Goal: Task Accomplishment & Management: Complete application form

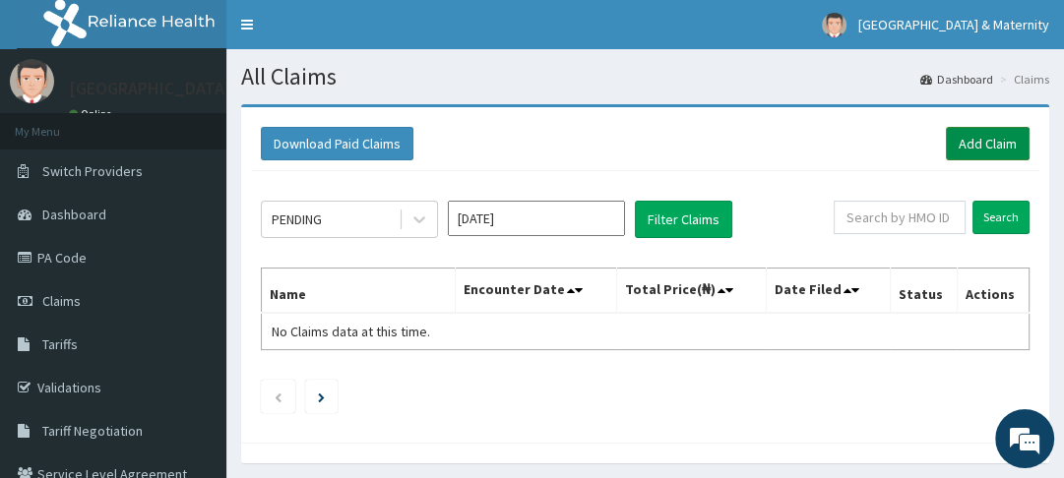
click at [969, 146] on link "Add Claim" at bounding box center [988, 143] width 84 height 33
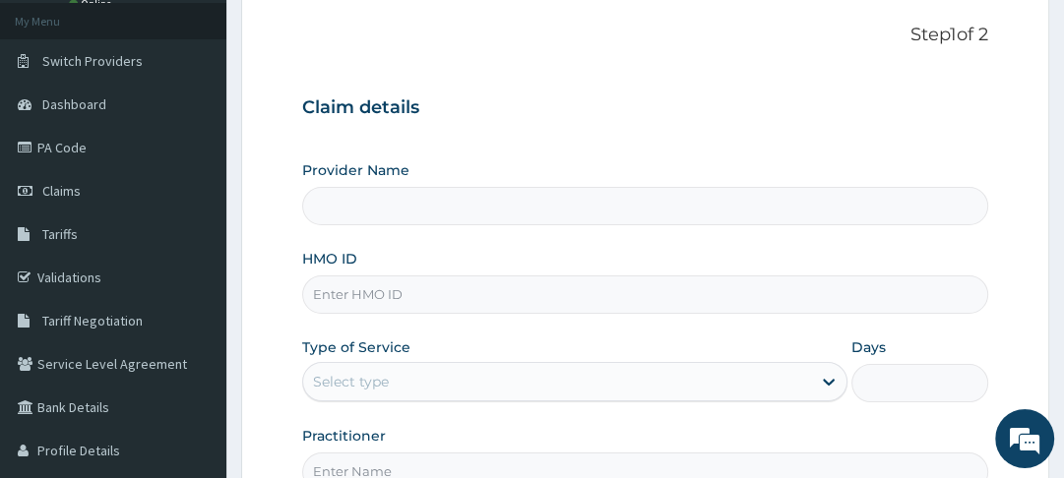
scroll to position [181, 0]
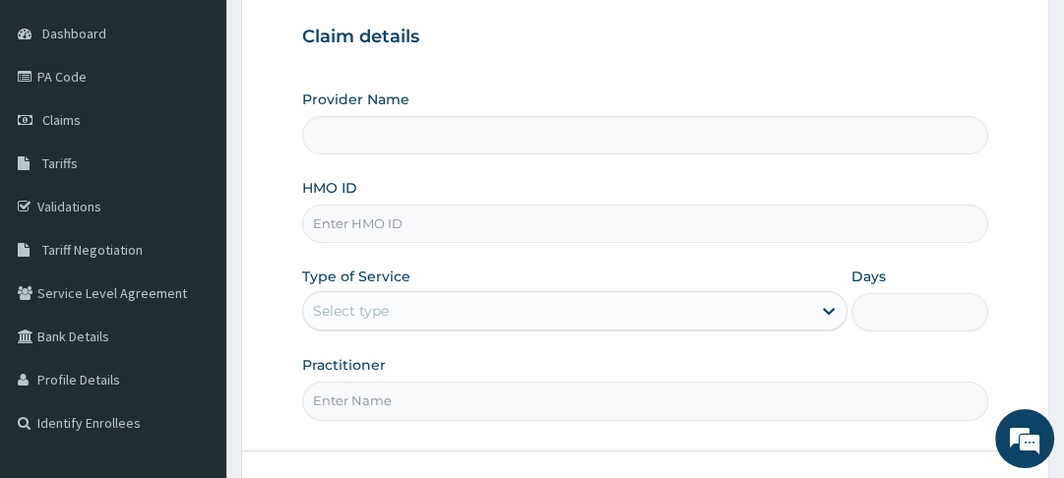
click at [496, 224] on input "HMO ID" at bounding box center [644, 224] width 685 height 38
type input "[GEOGRAPHIC_DATA]"
type input "WML/10107/A"
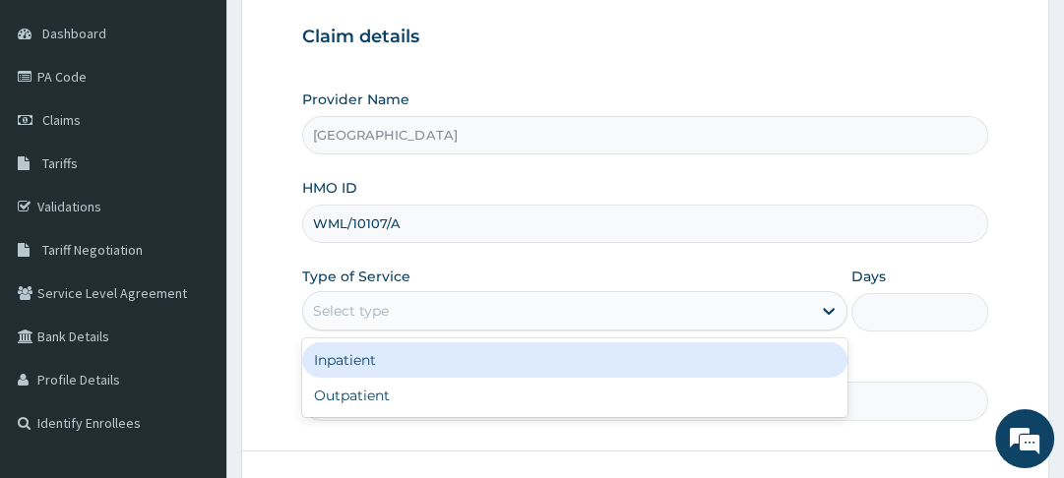
click at [471, 411] on div "Outpatient" at bounding box center [574, 395] width 545 height 35
type input "1"
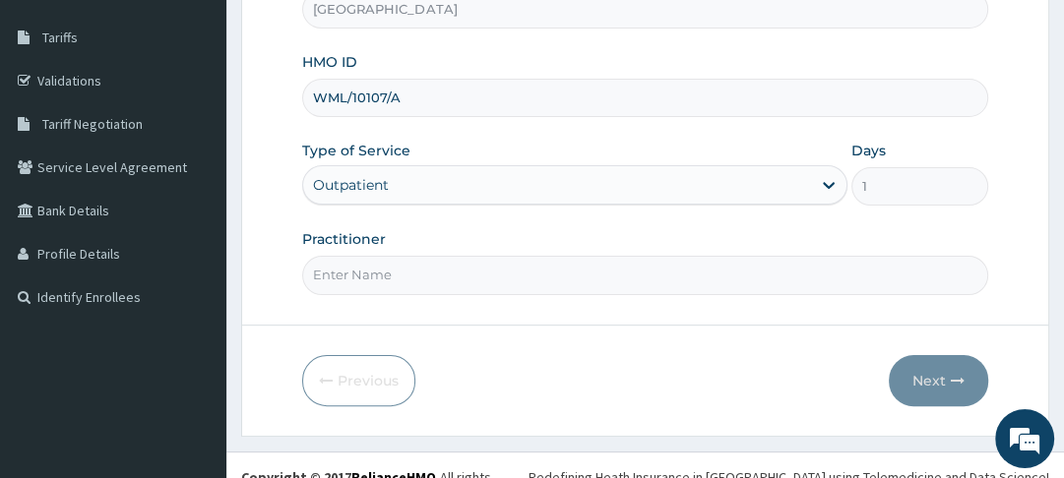
scroll to position [312, 0]
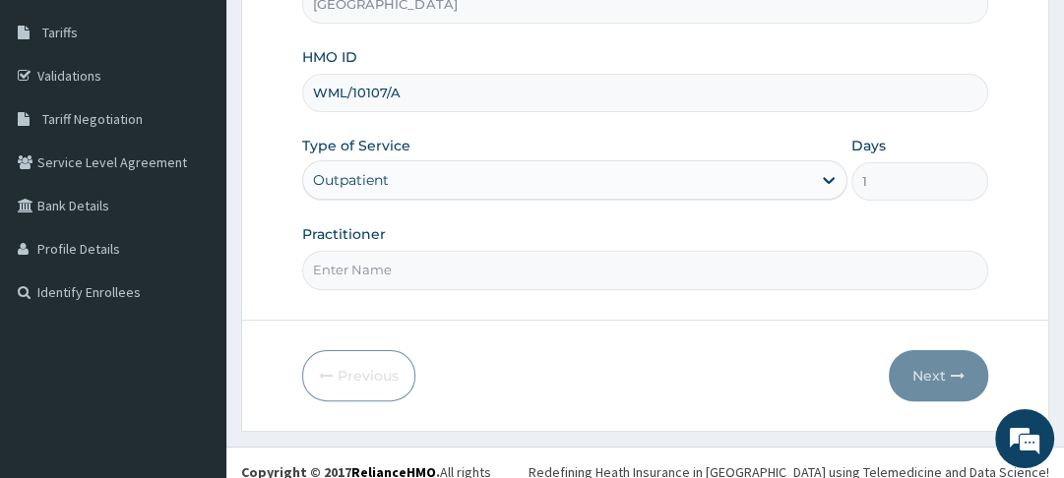
click at [551, 276] on input "Practitioner" at bounding box center [644, 270] width 685 height 38
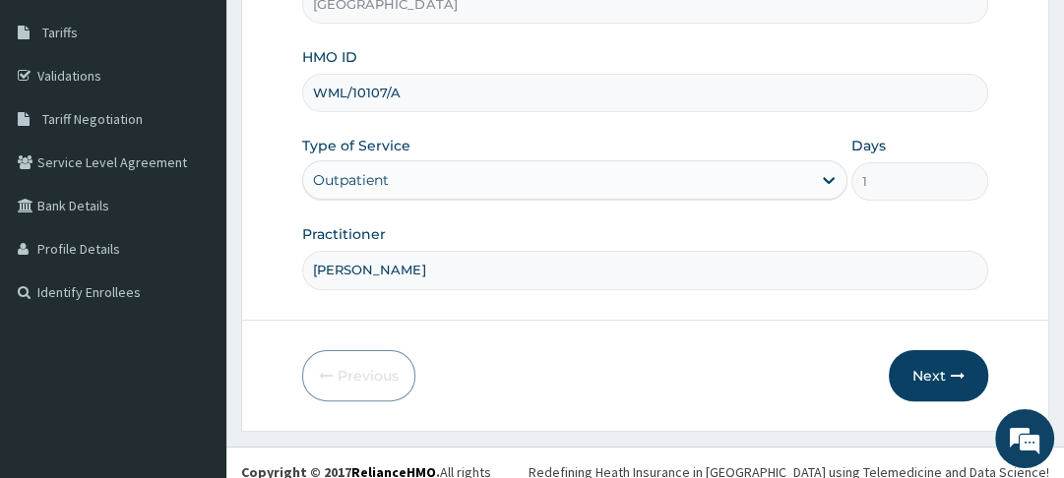
type input "[PERSON_NAME]"
click at [929, 379] on button "Next" at bounding box center [938, 375] width 99 height 51
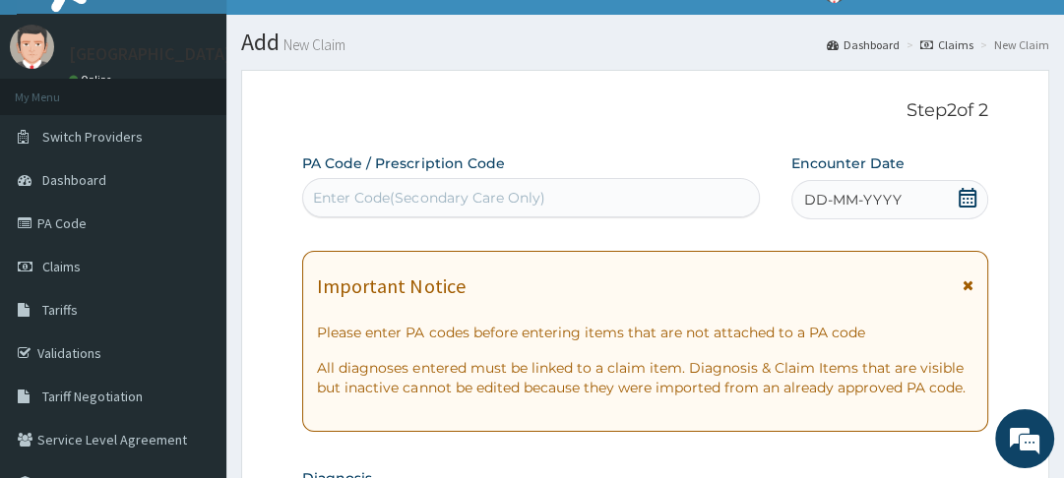
scroll to position [26, 0]
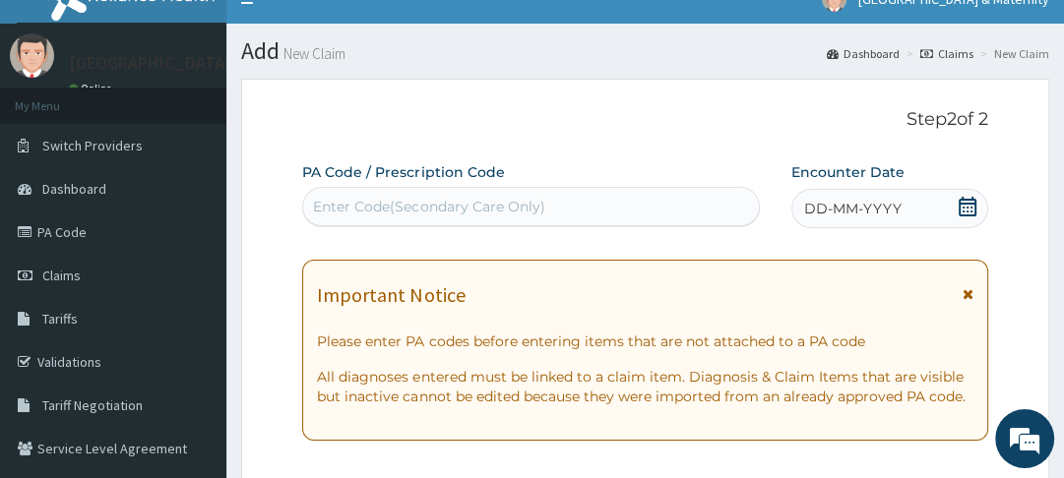
click at [969, 297] on icon at bounding box center [968, 294] width 11 height 14
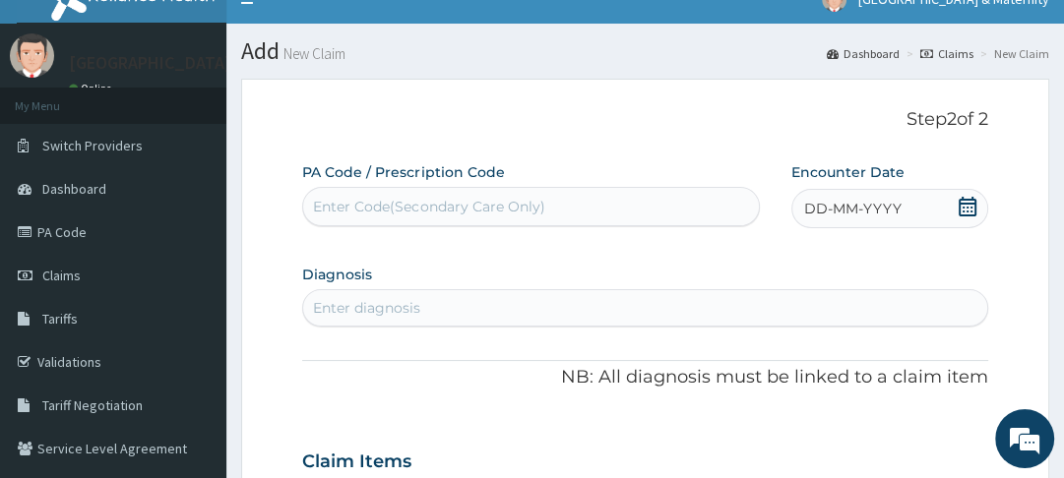
click at [955, 211] on div "DD-MM-YYYY" at bounding box center [889, 208] width 196 height 39
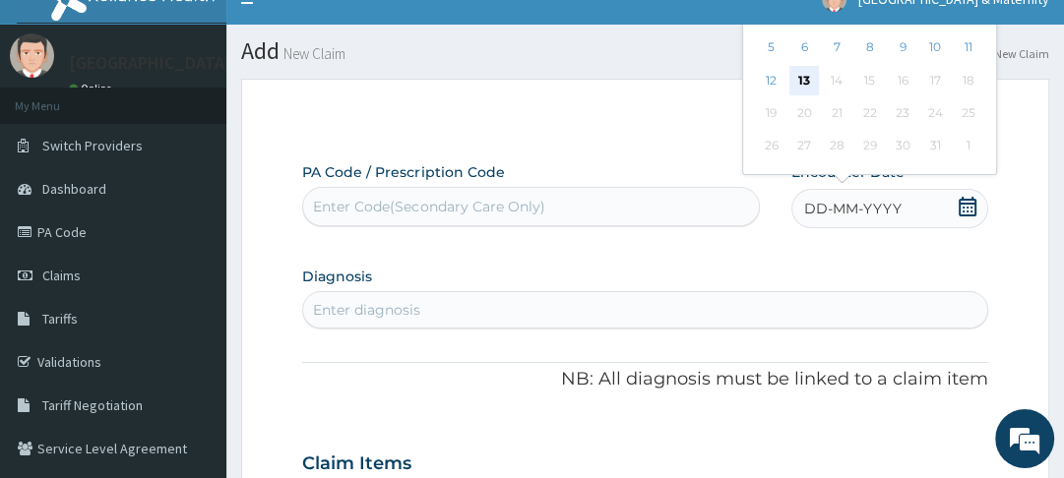
click at [809, 80] on div "13" at bounding box center [804, 81] width 30 height 30
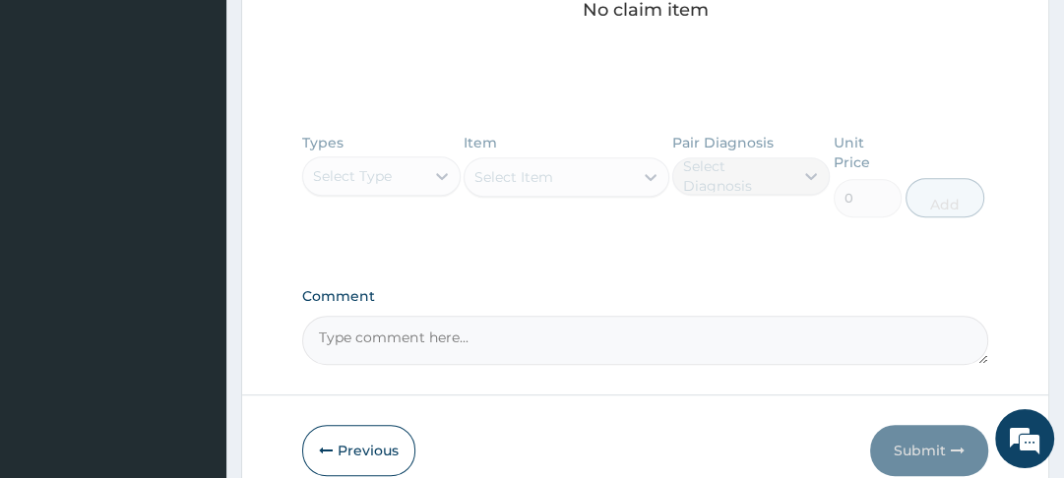
scroll to position [654, 0]
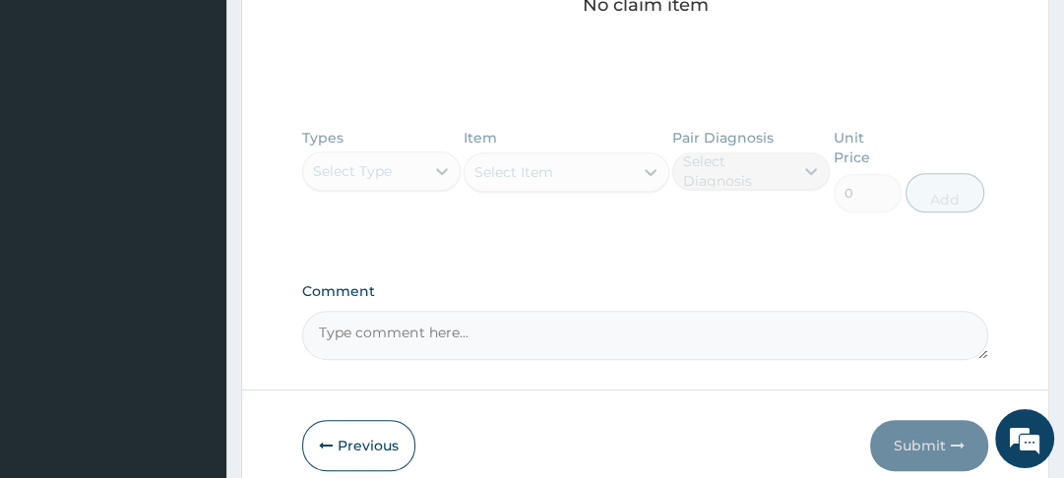
click at [452, 166] on div "Types Select Type Item Select Item Pair Diagnosis Select Diagnosis Unit Price 0…" at bounding box center [644, 185] width 685 height 134
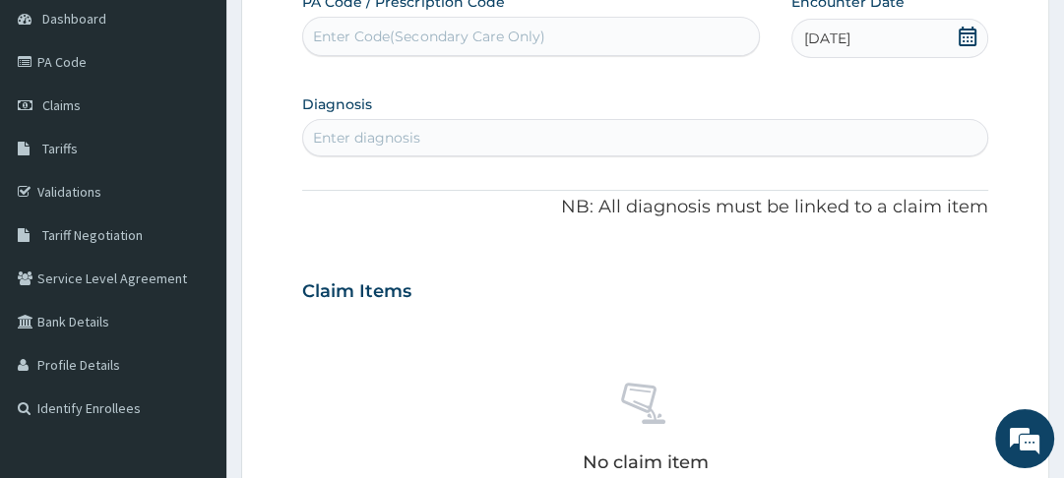
scroll to position [170, 0]
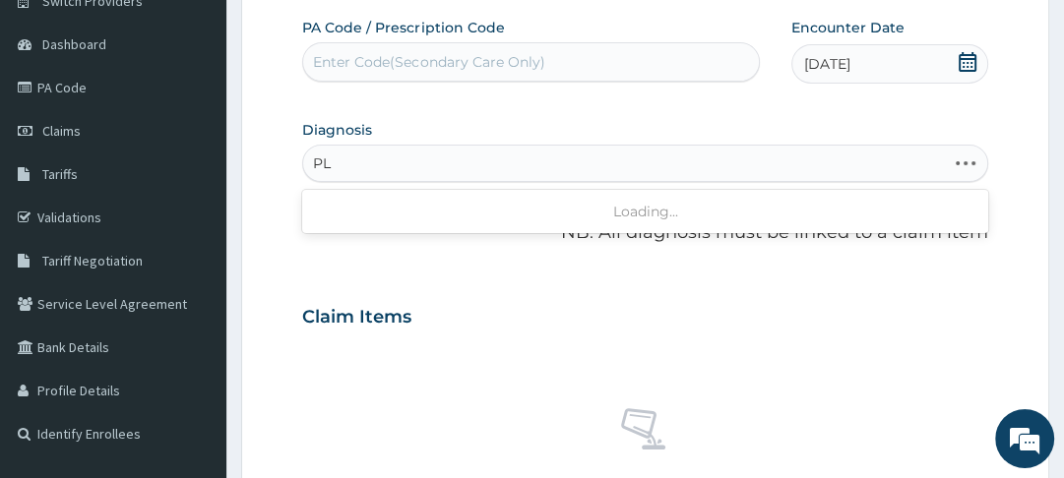
type input "P"
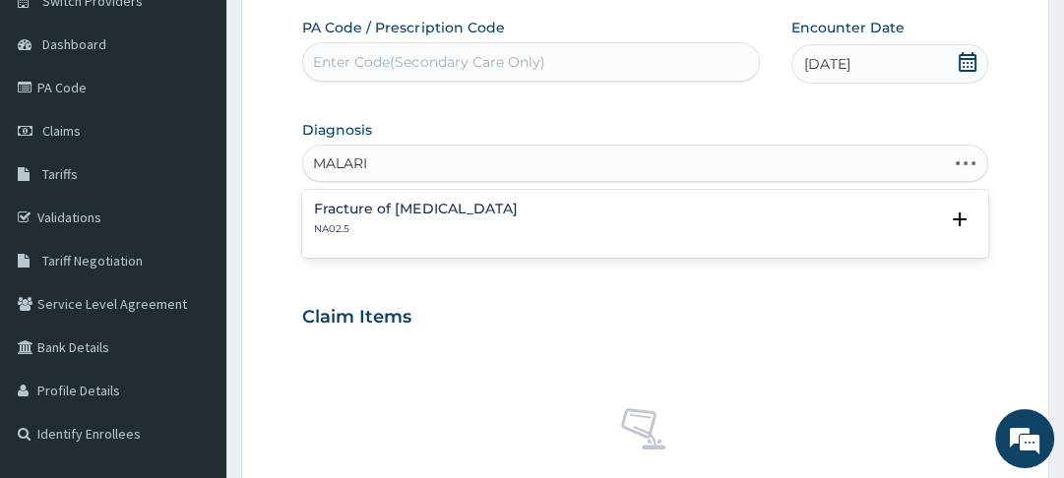
type input "[MEDICAL_DATA]"
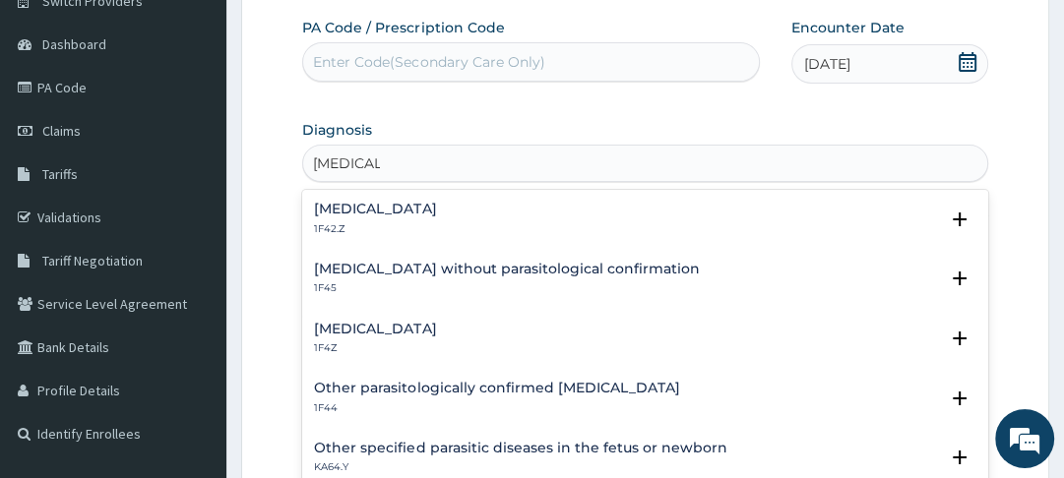
click at [427, 327] on h4 "[MEDICAL_DATA]" at bounding box center [375, 329] width 122 height 15
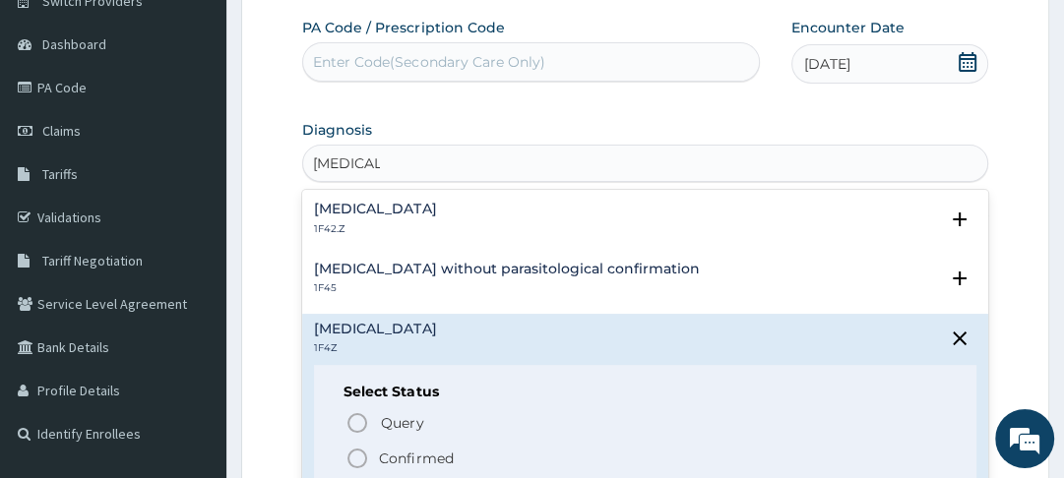
click at [360, 457] on icon "status option filled" at bounding box center [357, 459] width 24 height 24
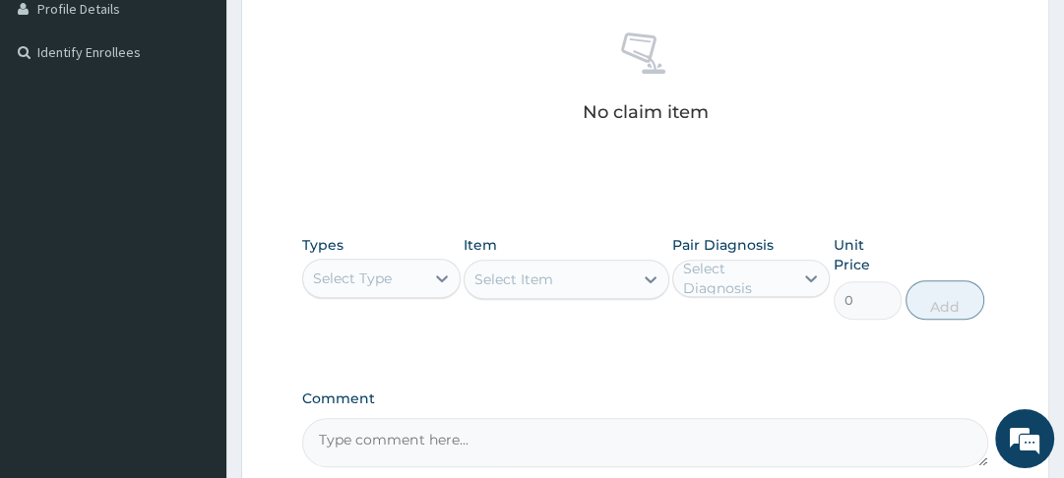
scroll to position [556, 0]
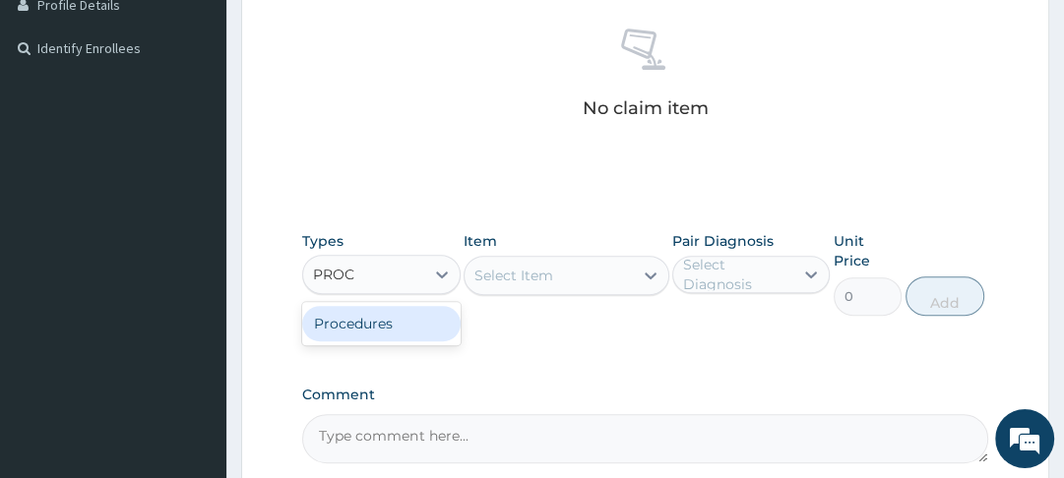
type input "PROCE"
click at [370, 330] on div "Procedures" at bounding box center [380, 323] width 157 height 35
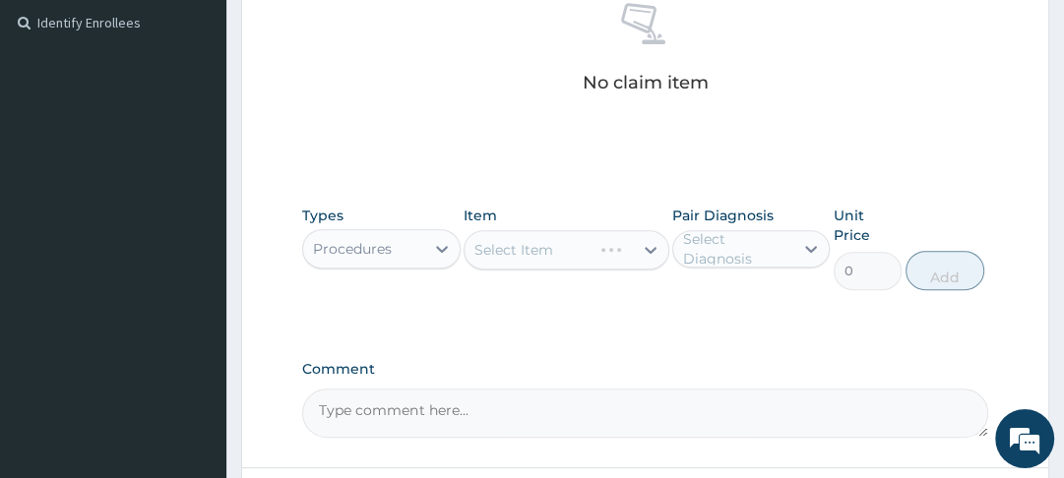
scroll to position [587, 0]
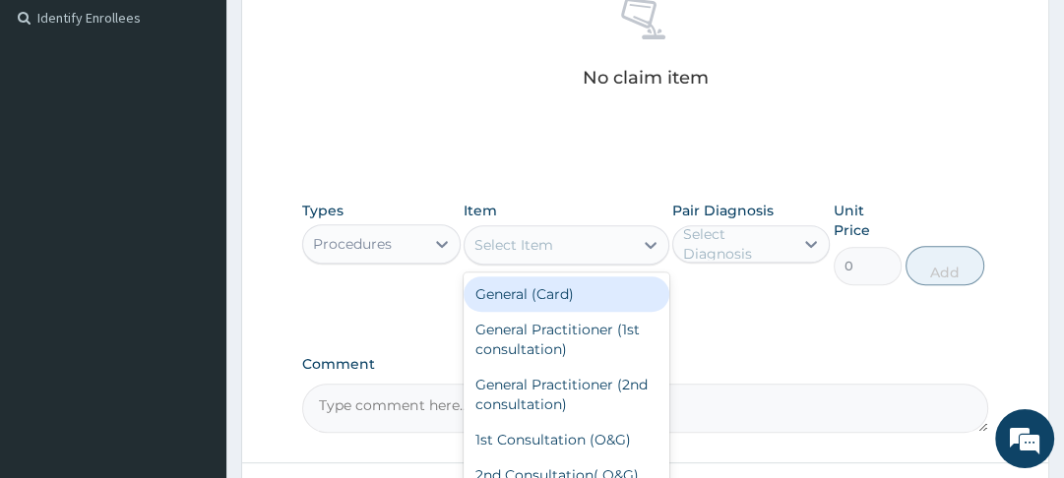
click at [565, 292] on div "General (Card)" at bounding box center [567, 294] width 206 height 35
type input "2000"
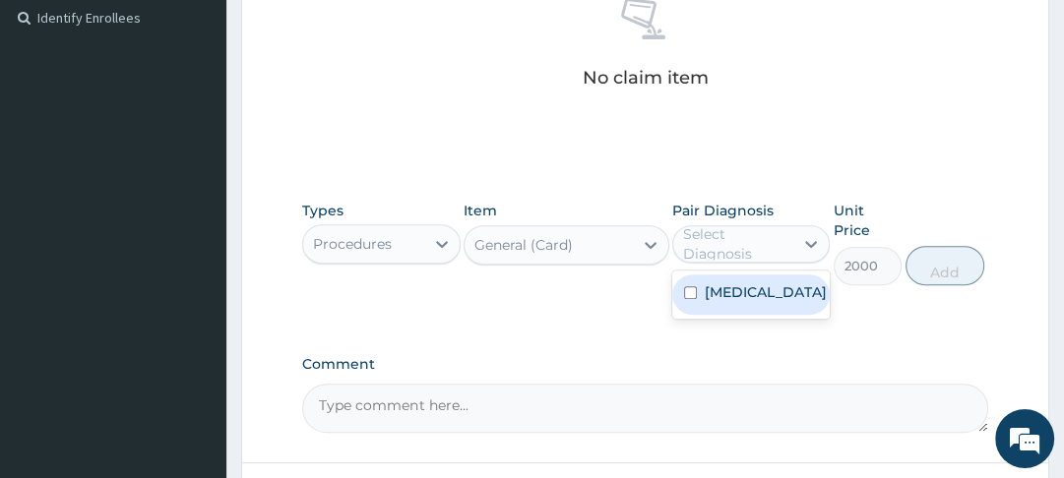
click at [710, 302] on label "[MEDICAL_DATA]" at bounding box center [766, 292] width 122 height 20
checkbox input "true"
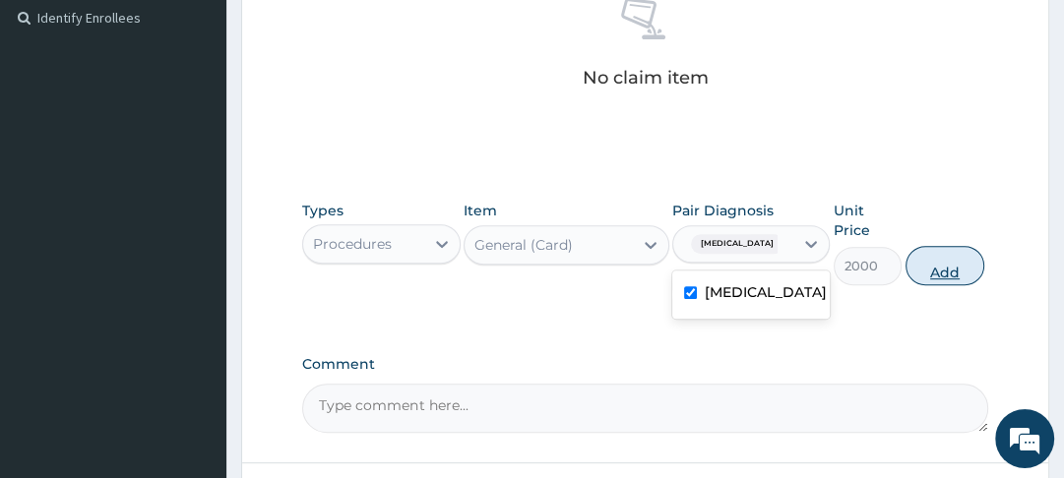
click at [945, 279] on button "Add" at bounding box center [944, 265] width 79 height 39
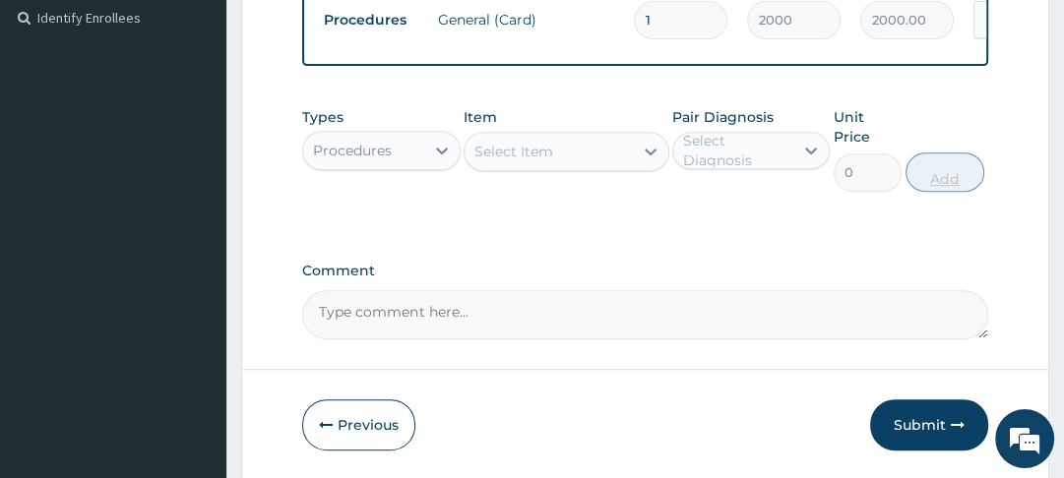
scroll to position [586, 0]
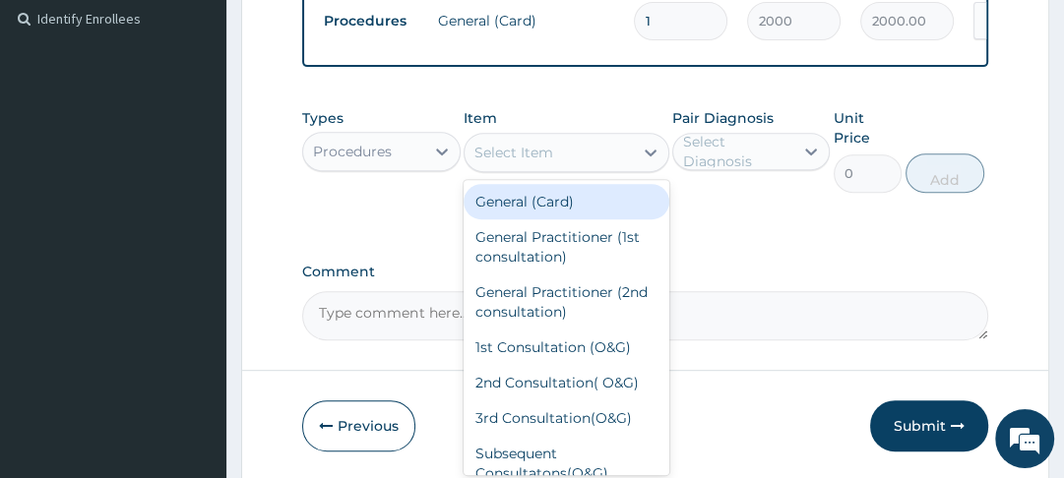
click at [584, 258] on div "General Practitioner (1st consultation)" at bounding box center [567, 246] width 206 height 55
type input "3000"
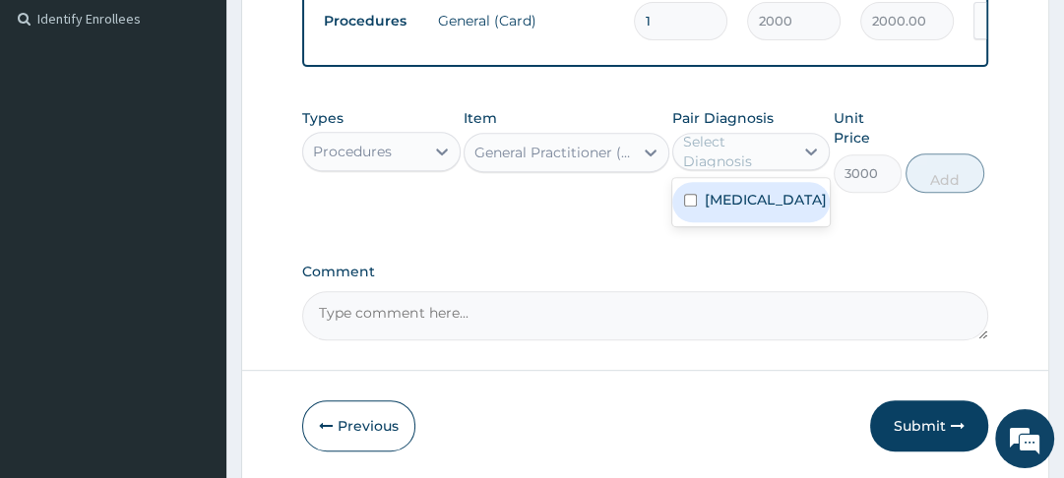
click at [707, 210] on label "[MEDICAL_DATA]" at bounding box center [766, 200] width 122 height 20
checkbox input "true"
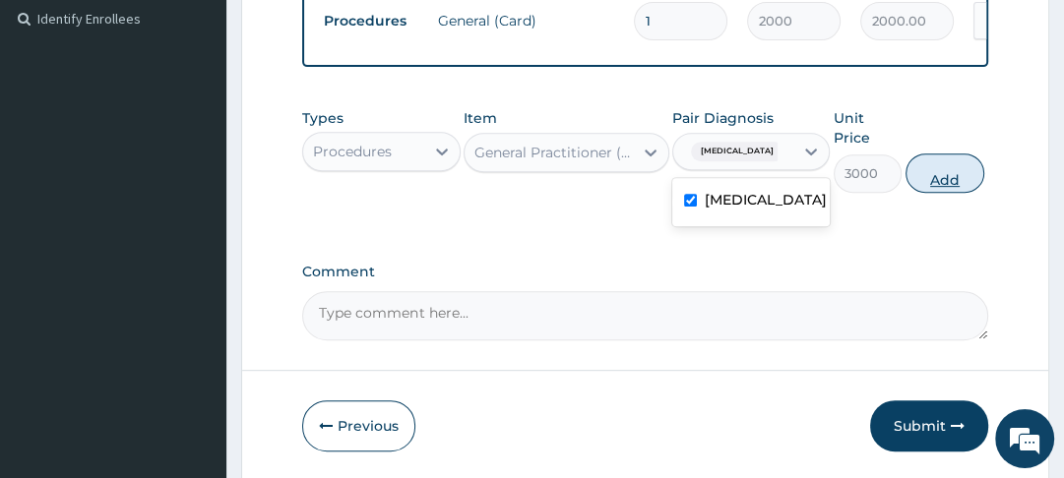
click at [945, 193] on button "Add" at bounding box center [944, 173] width 79 height 39
type input "0"
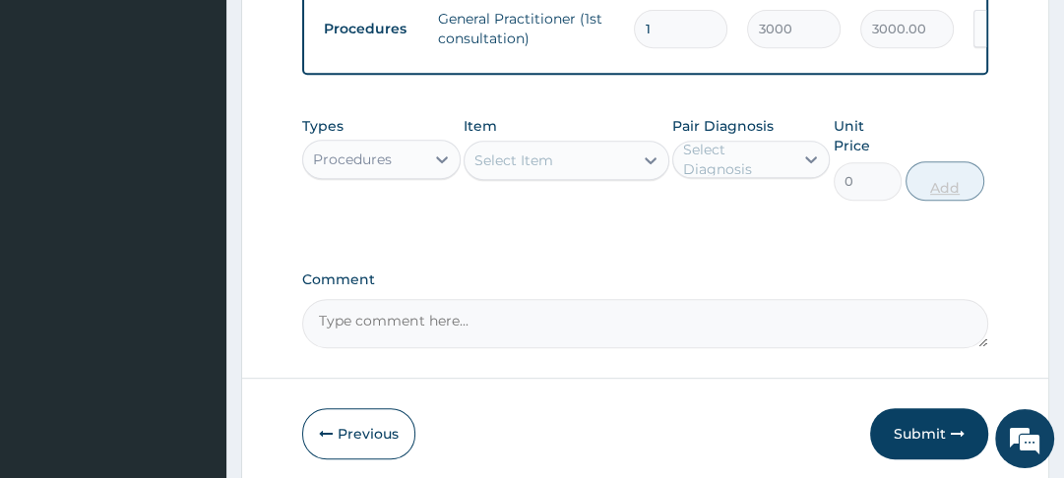
scroll to position [654, 0]
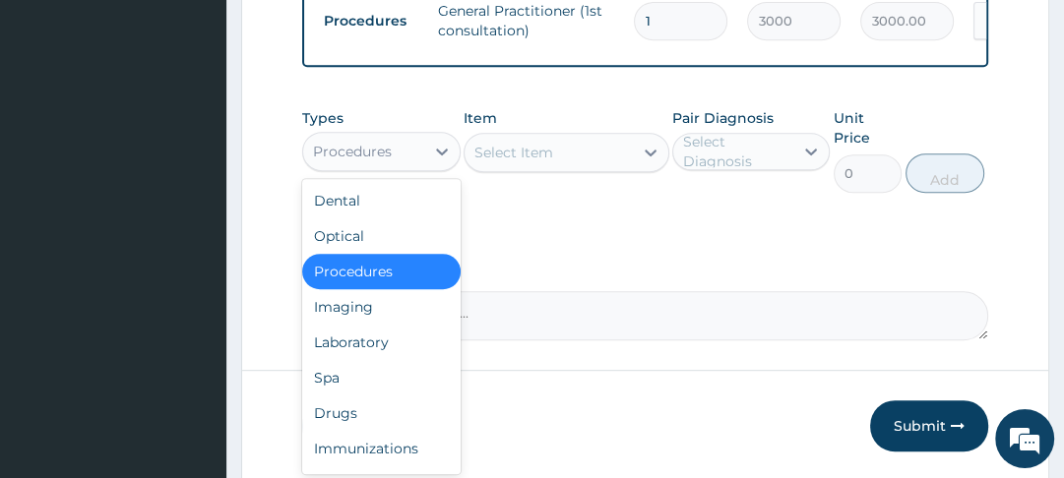
click at [399, 352] on div "Laboratory" at bounding box center [380, 342] width 157 height 35
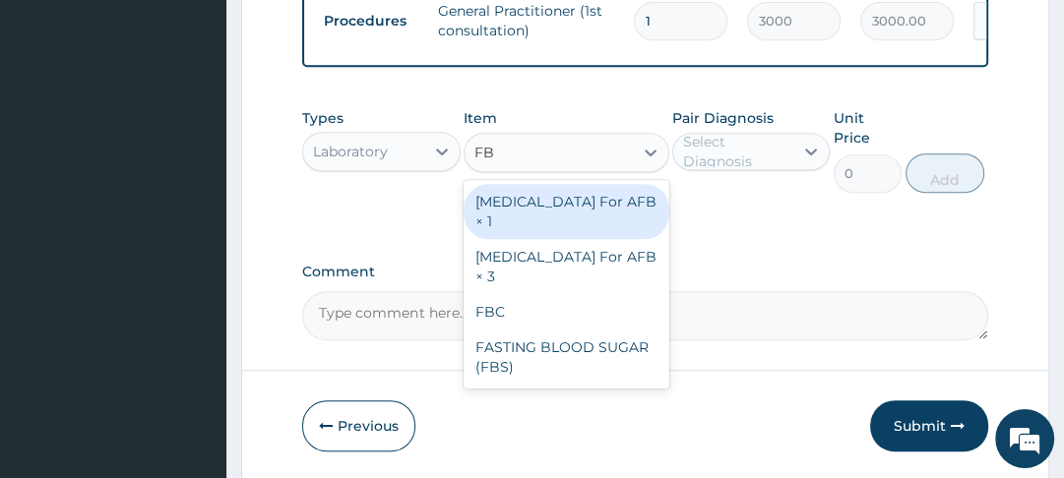
type input "FBC"
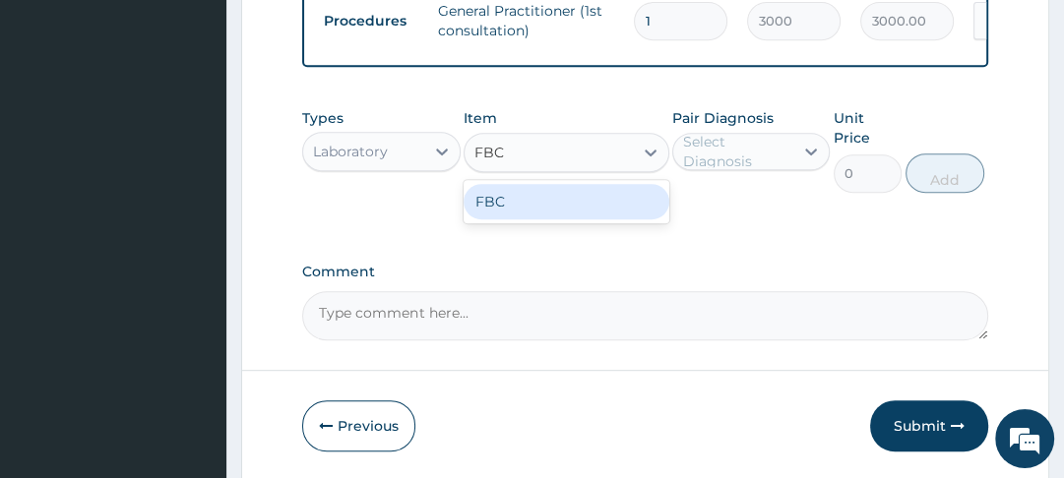
click at [568, 219] on div "FBC" at bounding box center [567, 201] width 206 height 35
type input "4000"
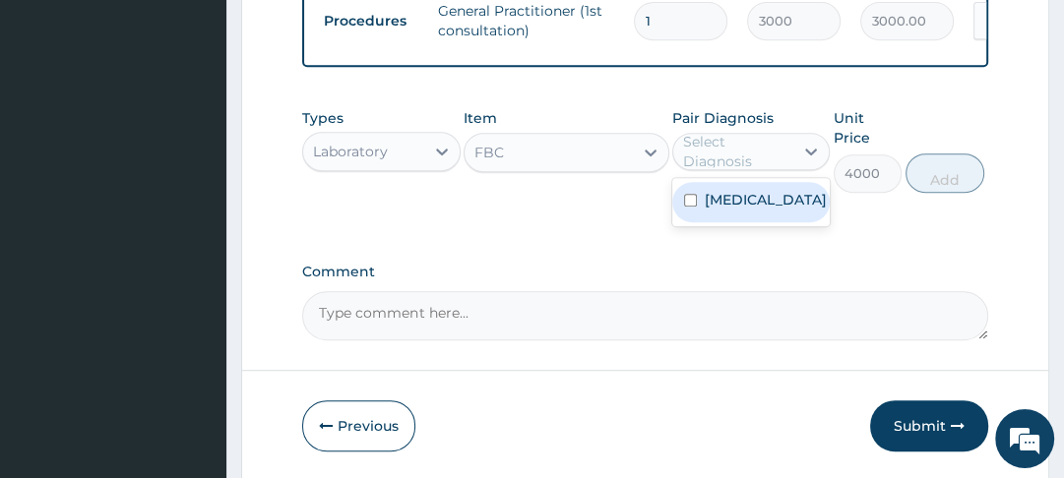
click at [709, 210] on label "[MEDICAL_DATA]" at bounding box center [766, 200] width 122 height 20
checkbox input "true"
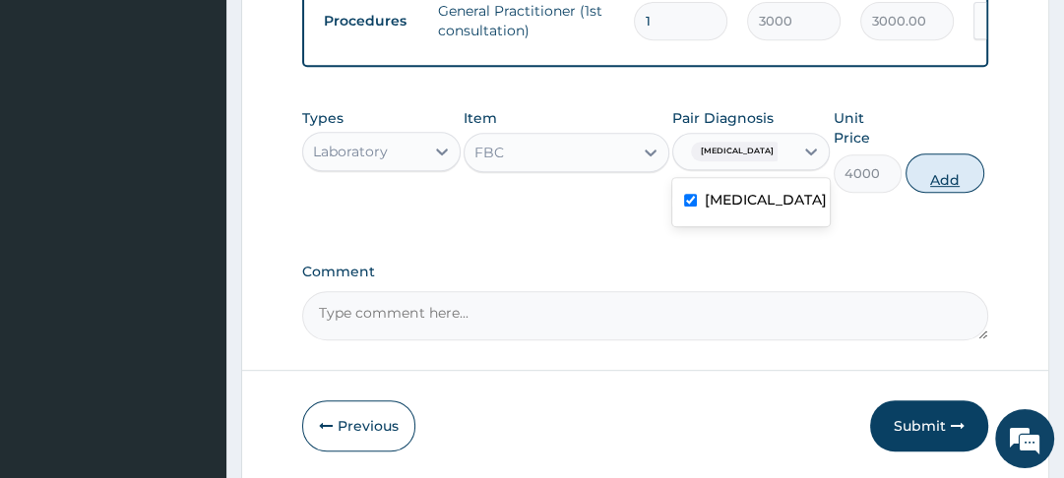
click at [953, 193] on button "Add" at bounding box center [944, 173] width 79 height 39
type input "0"
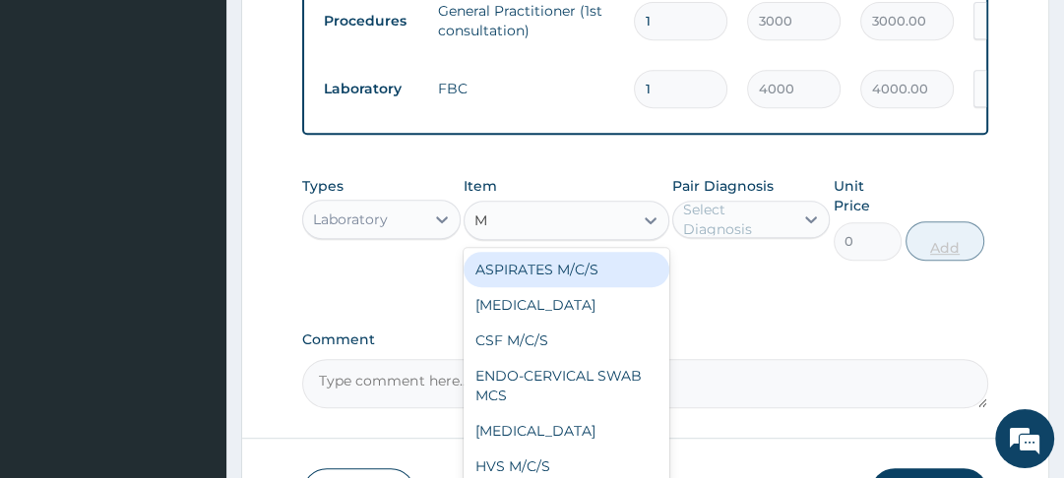
type input "MP"
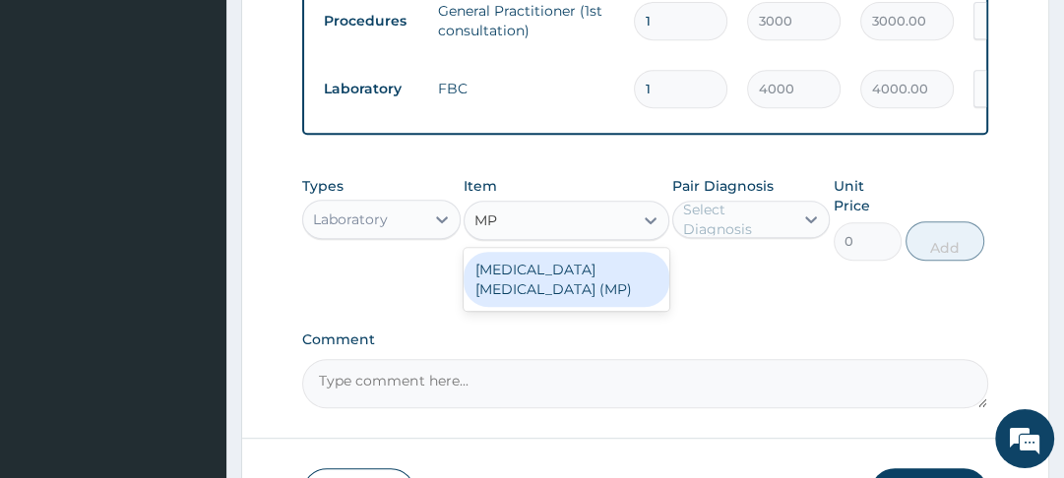
click at [584, 281] on div "[MEDICAL_DATA] [MEDICAL_DATA] (MP)" at bounding box center [567, 279] width 206 height 55
type input "1400"
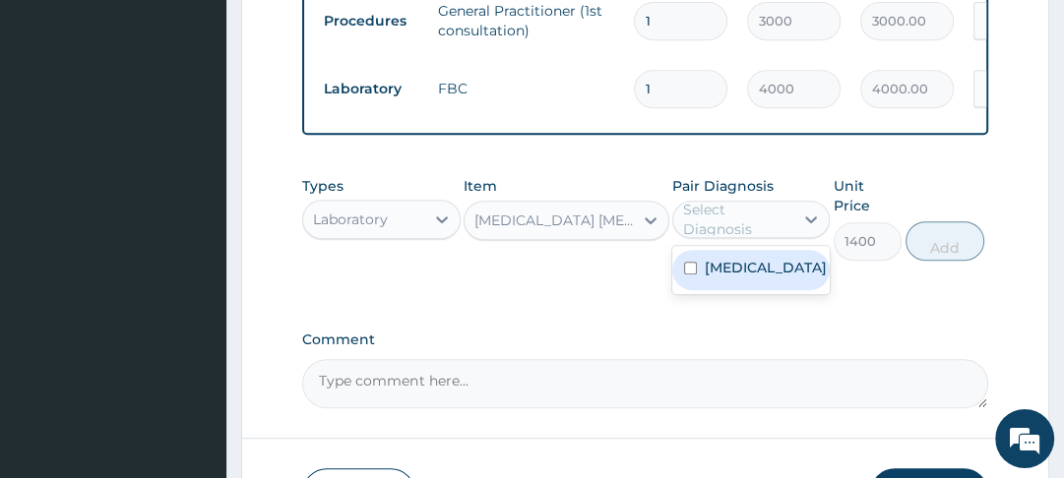
click at [713, 278] on label "[MEDICAL_DATA]" at bounding box center [766, 268] width 122 height 20
checkbox input "true"
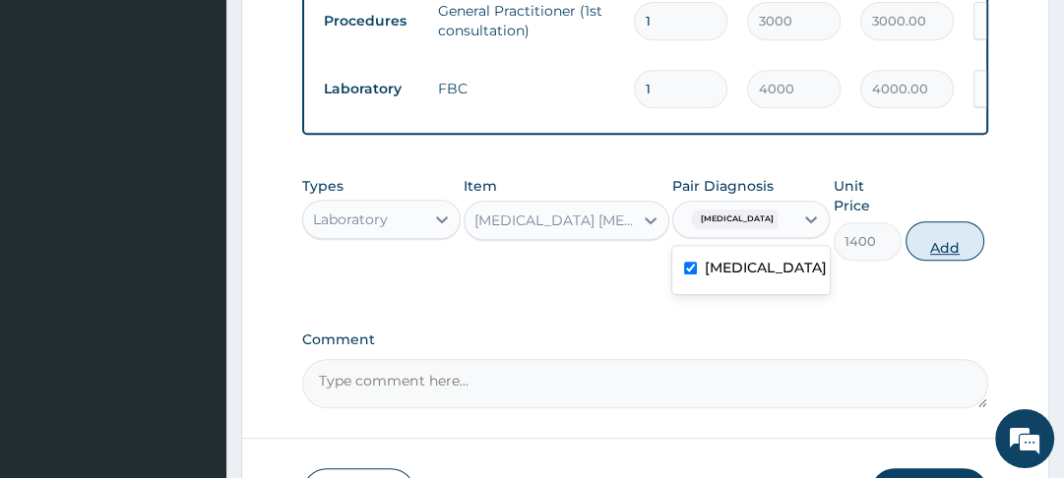
click at [942, 261] on button "Add" at bounding box center [944, 240] width 79 height 39
type input "0"
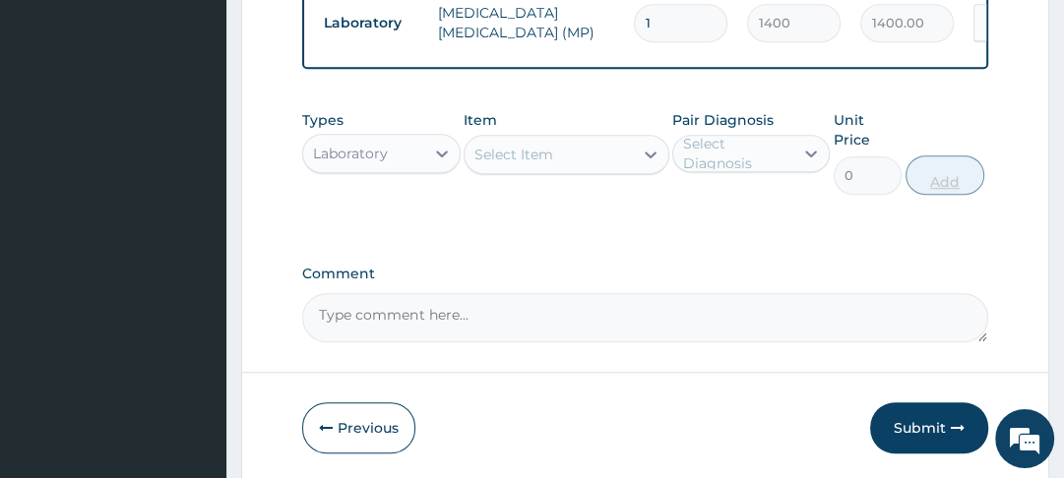
scroll to position [794, 0]
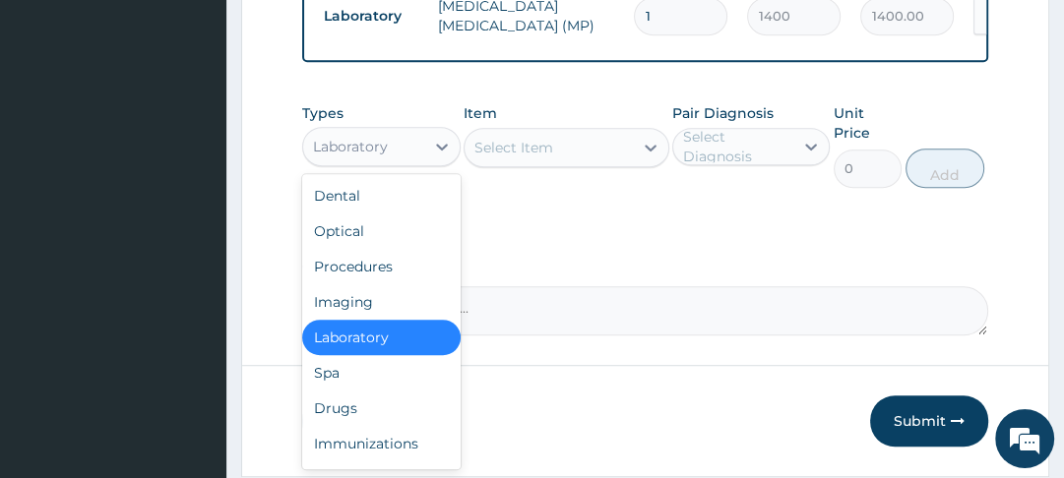
click at [362, 415] on div "Drugs" at bounding box center [380, 408] width 157 height 35
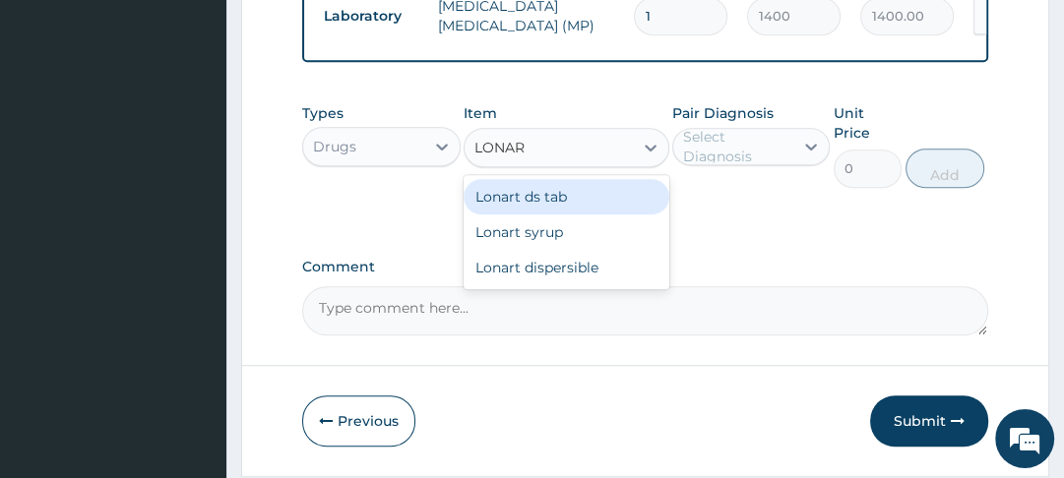
type input "LONART"
click at [565, 209] on div "Lonart ds tab" at bounding box center [567, 196] width 206 height 35
type input "900"
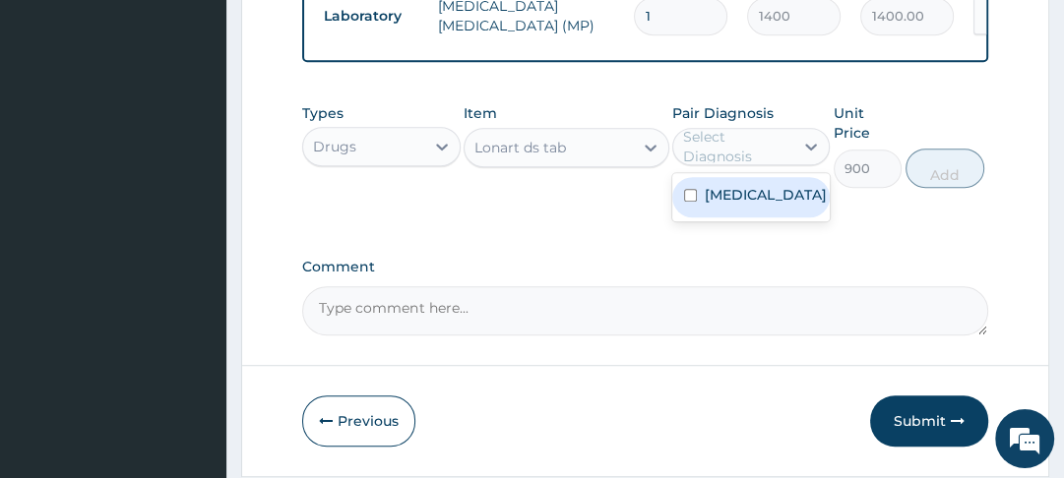
click at [709, 205] on label "[MEDICAL_DATA]" at bounding box center [766, 195] width 122 height 20
checkbox input "true"
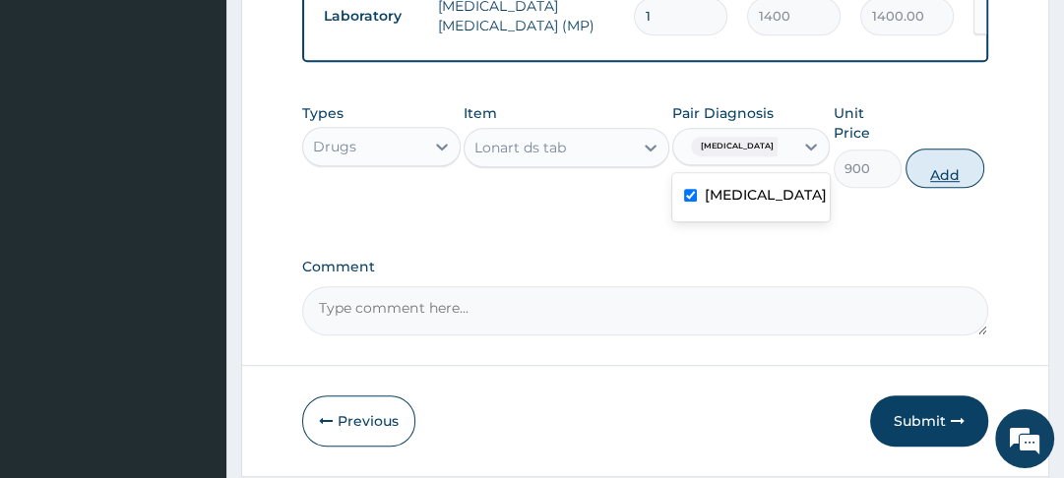
click at [937, 188] on button "Add" at bounding box center [944, 168] width 79 height 39
type input "0"
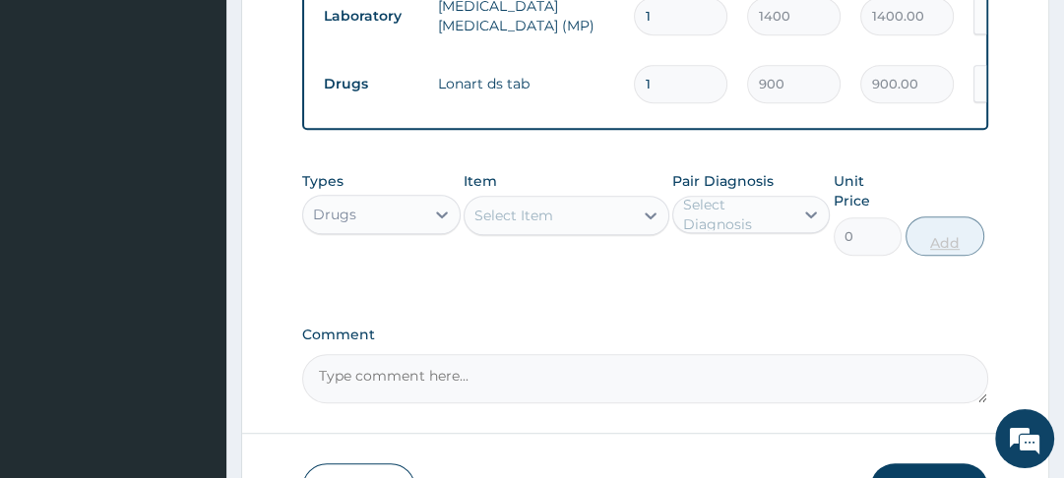
type input "0.00"
type input "6"
type input "5400.00"
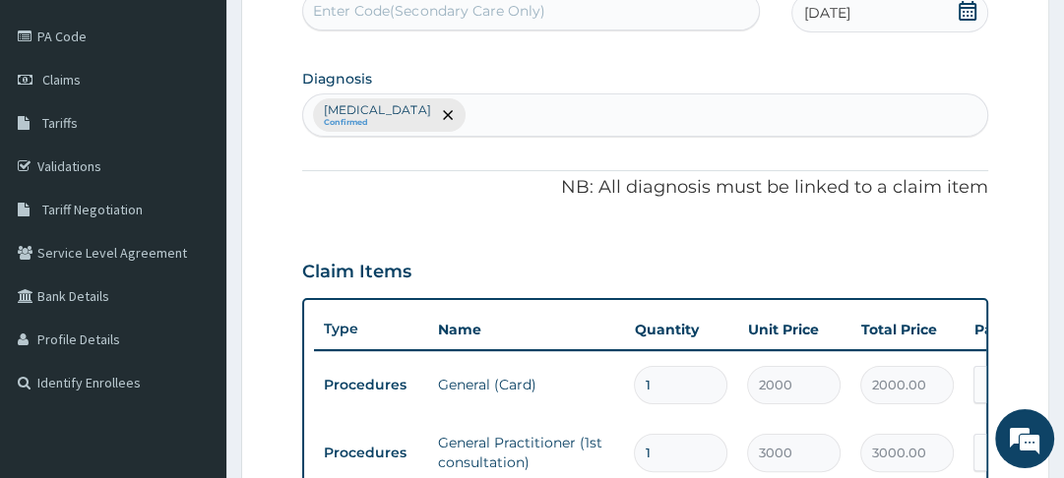
scroll to position [220, 0]
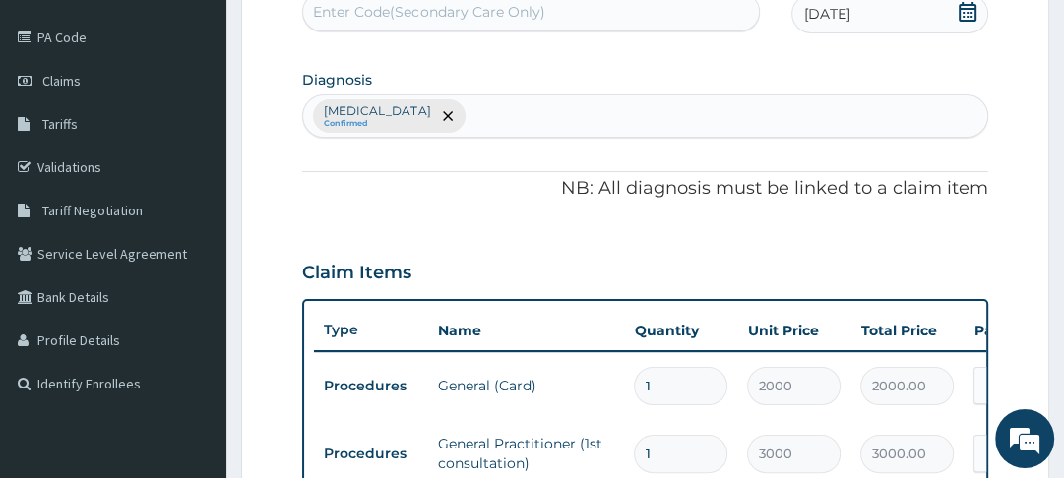
type input "6"
type input "ACUTE UPPER"
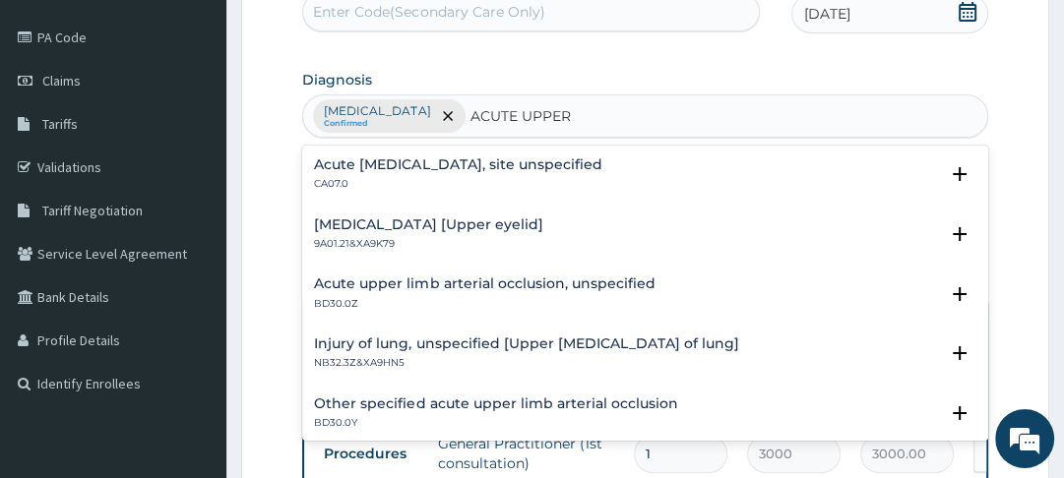
click at [496, 163] on h4 "Acute [MEDICAL_DATA], site unspecified" at bounding box center [457, 164] width 287 height 15
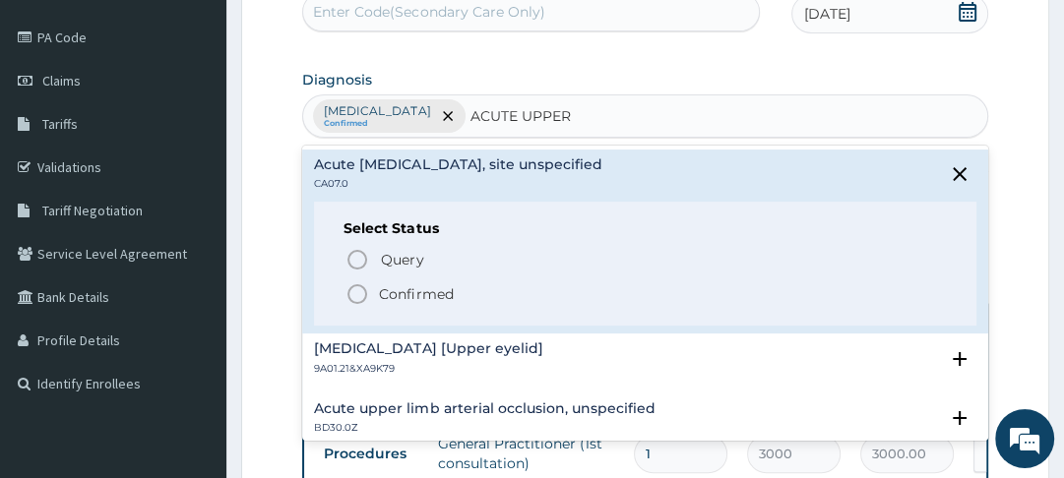
click at [379, 355] on h4 "[MEDICAL_DATA] [Upper eyelid]" at bounding box center [428, 349] width 228 height 15
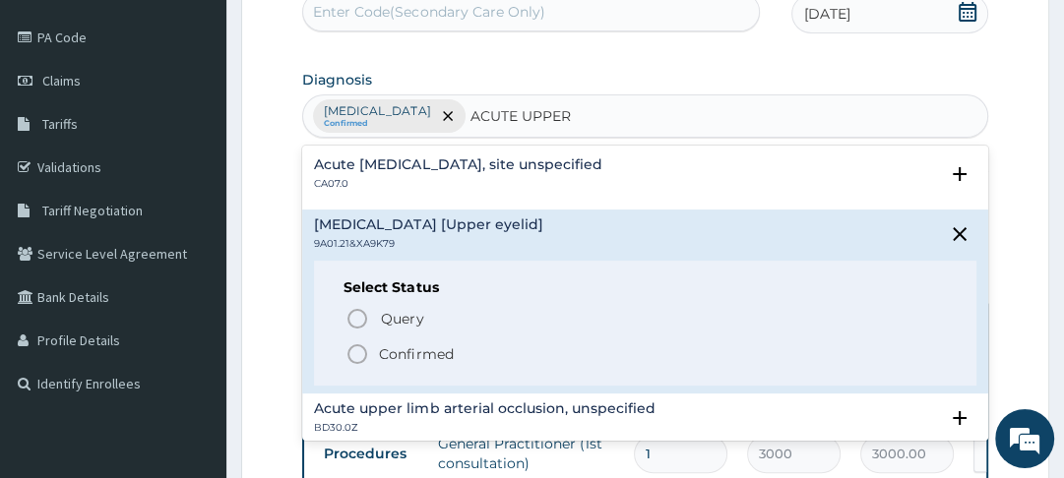
click at [366, 293] on h6 "Select Status" at bounding box center [644, 288] width 602 height 15
click at [747, 181] on div "Acute [MEDICAL_DATA], site unspecified CA07.0" at bounding box center [644, 174] width 661 height 34
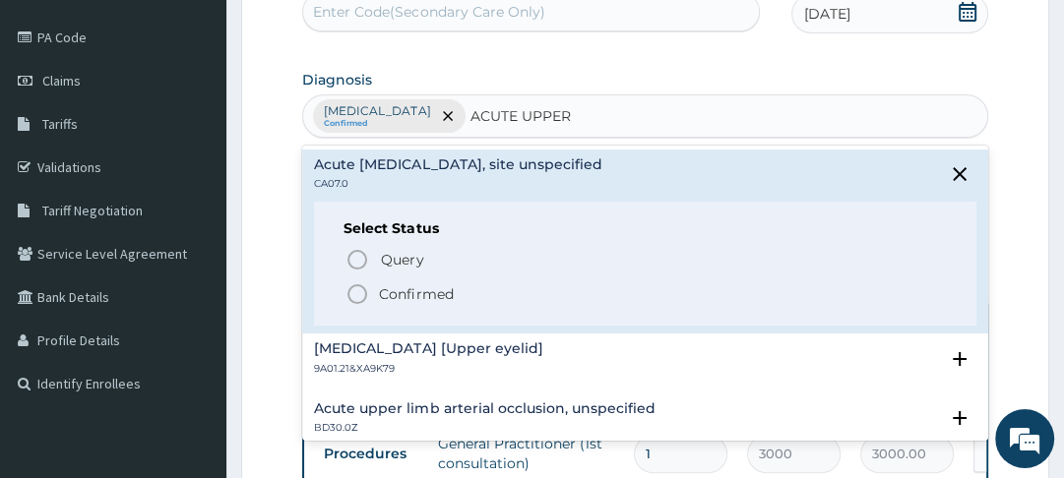
click at [370, 296] on span "Confirmed" at bounding box center [645, 294] width 600 height 24
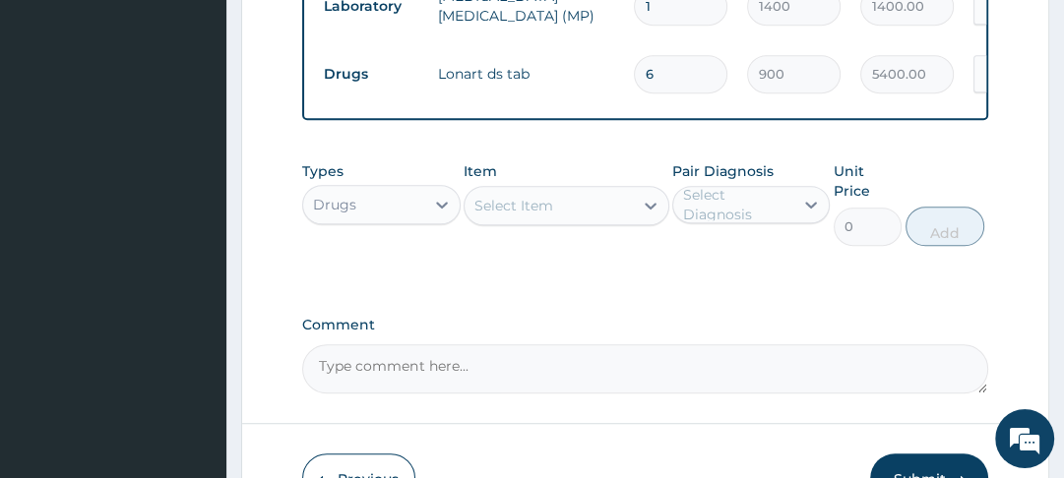
scroll to position [842, 0]
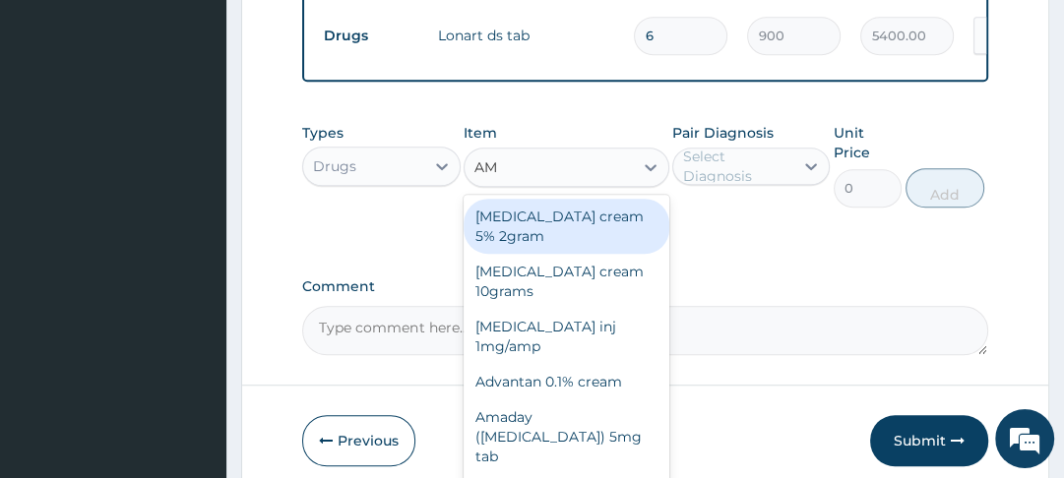
type input "A"
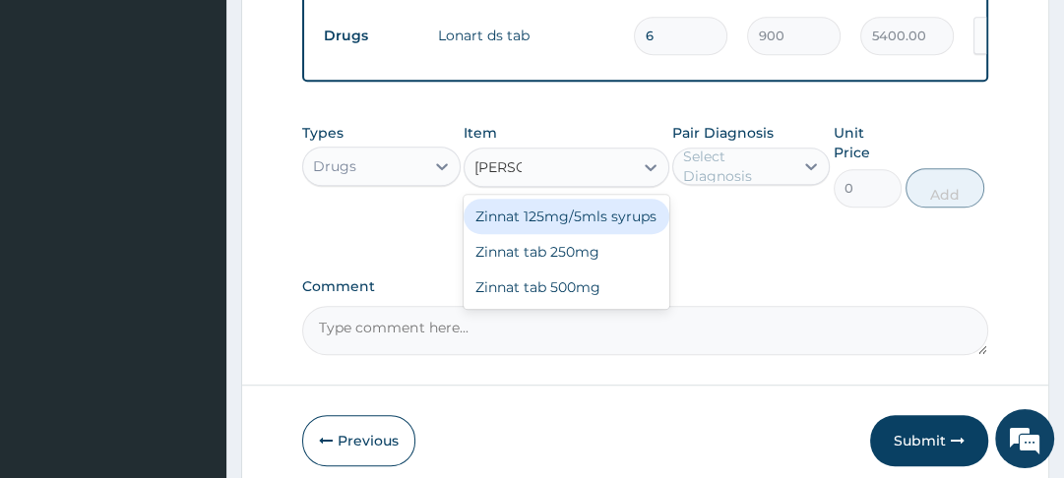
type input "ZINNAT"
click at [585, 303] on div "Zinnat tab 500mg" at bounding box center [567, 287] width 206 height 35
type input "350"
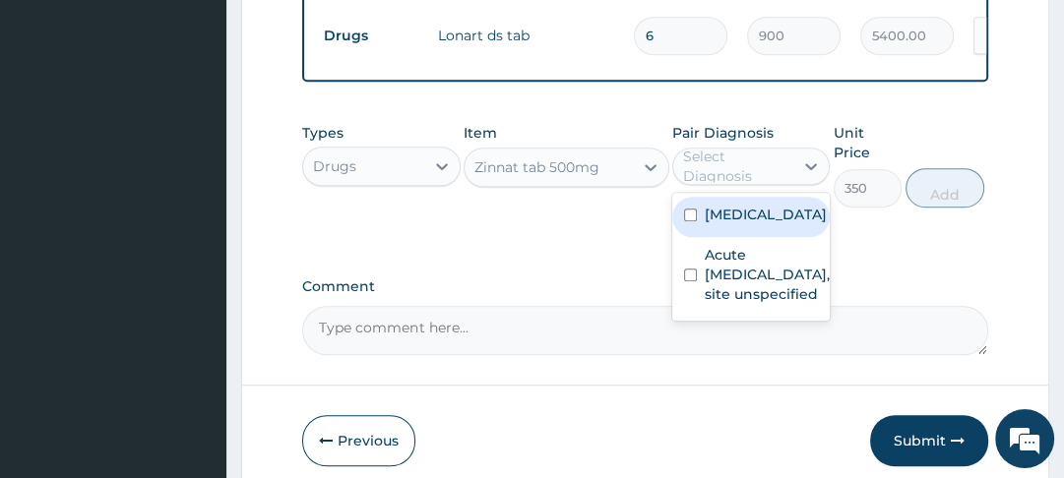
click at [712, 304] on label "Acute [MEDICAL_DATA], site unspecified" at bounding box center [767, 274] width 125 height 59
checkbox input "true"
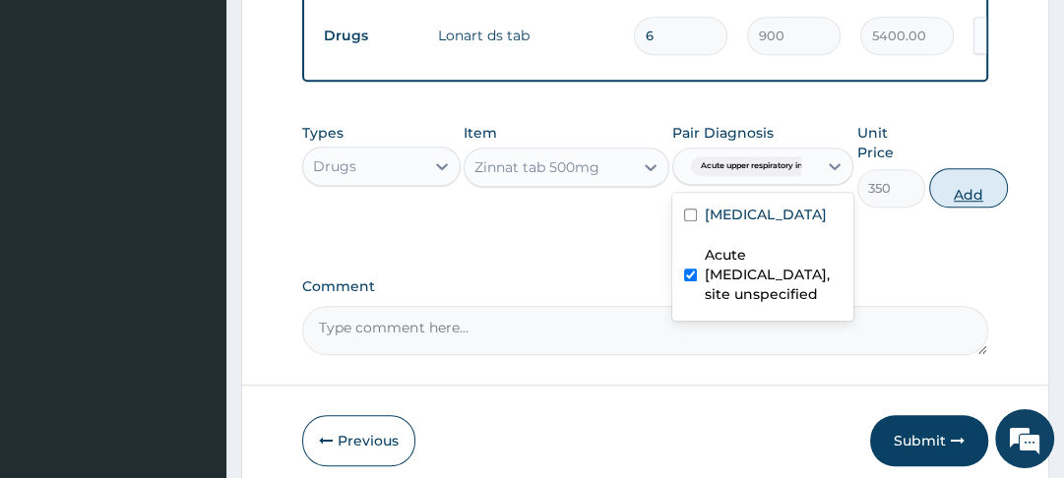
click at [955, 208] on button "Add" at bounding box center [968, 187] width 79 height 39
type input "0"
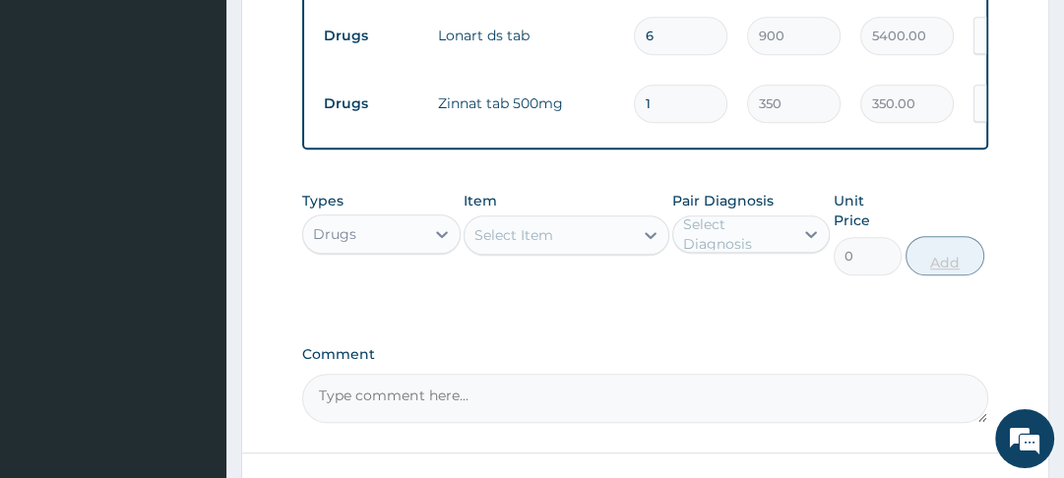
type input "14"
type input "4900.00"
type input "14"
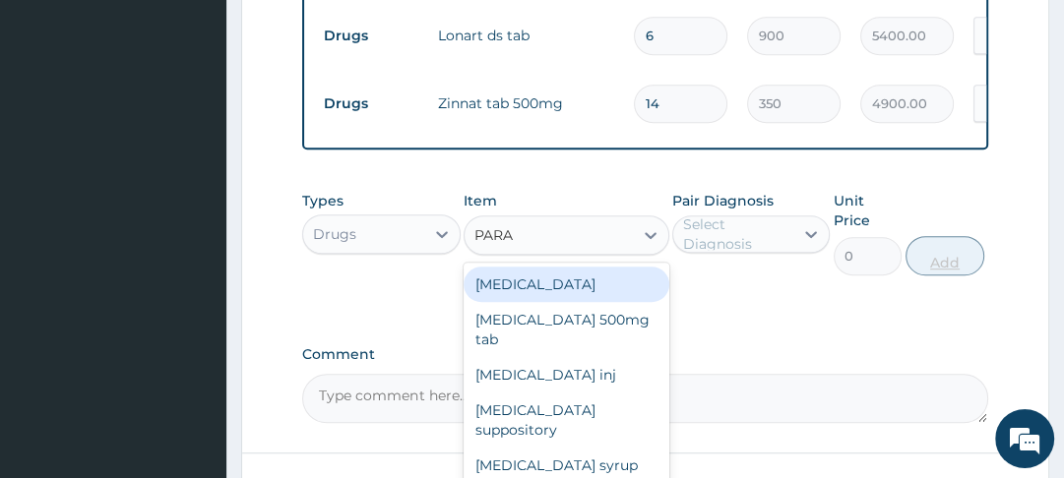
type input "PARAC"
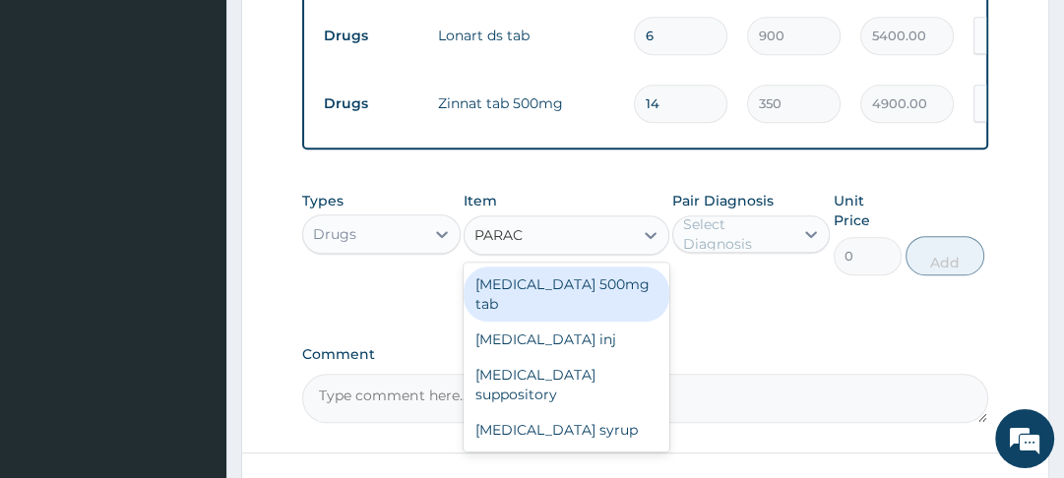
click at [614, 290] on div "[MEDICAL_DATA] 500mg tab" at bounding box center [567, 294] width 206 height 55
type input "10"
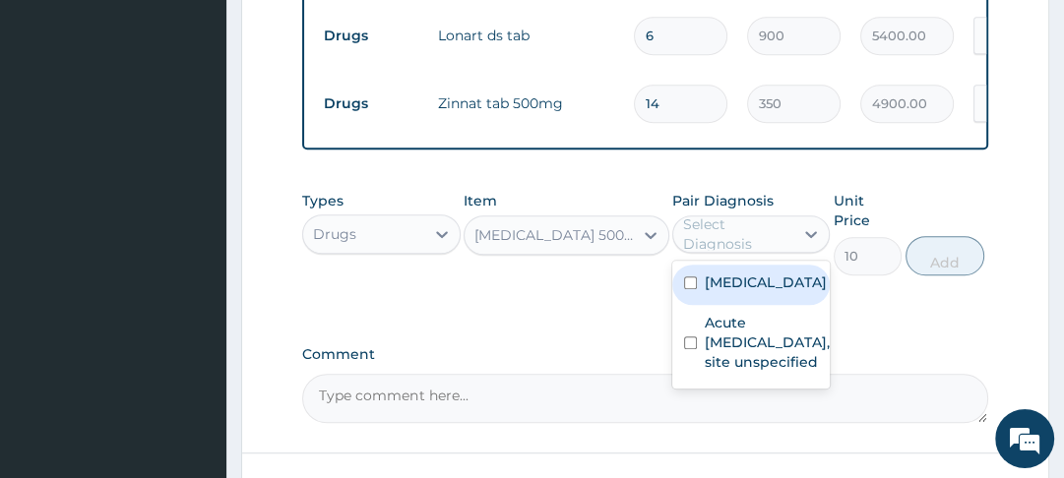
click at [694, 289] on input "checkbox" at bounding box center [690, 283] width 13 height 13
checkbox input "true"
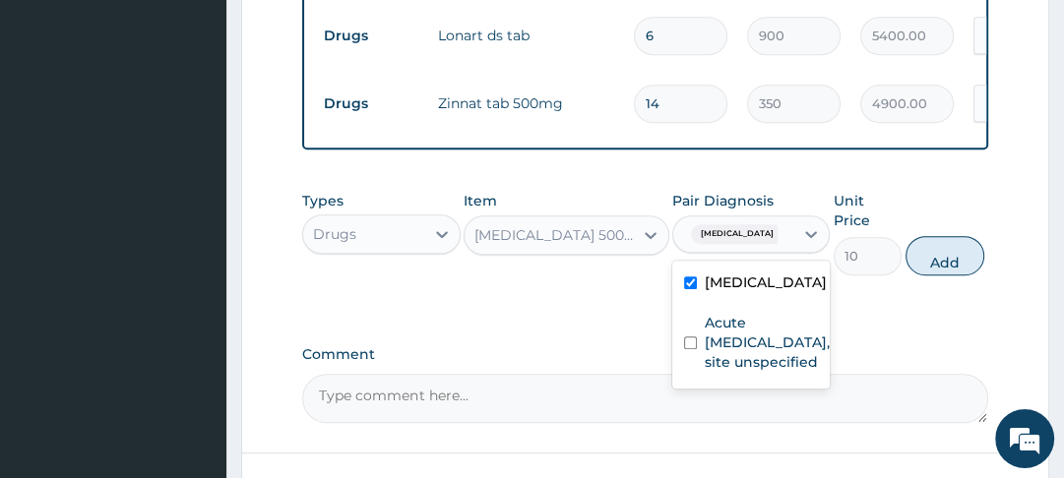
click at [694, 349] on input "checkbox" at bounding box center [690, 343] width 13 height 13
checkbox input "true"
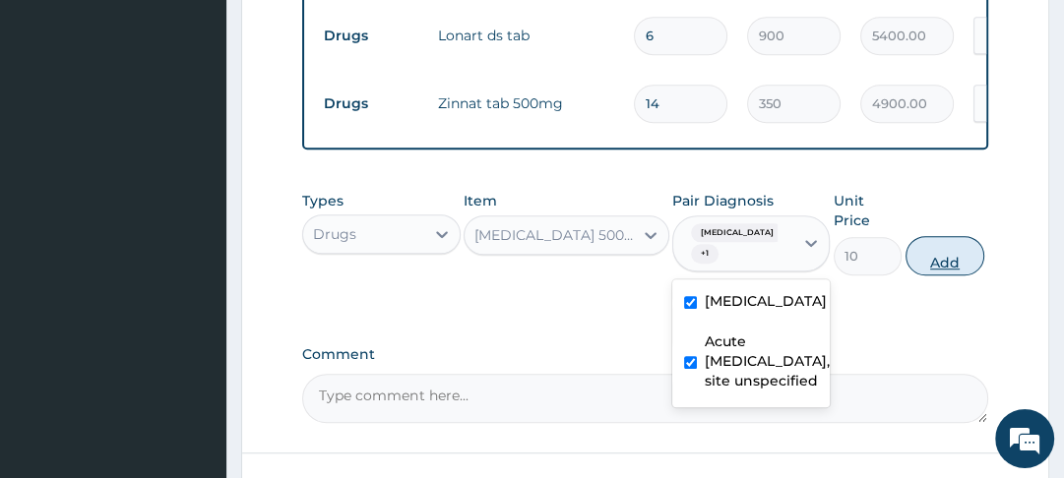
click at [953, 276] on button "Add" at bounding box center [944, 255] width 79 height 39
type input "0"
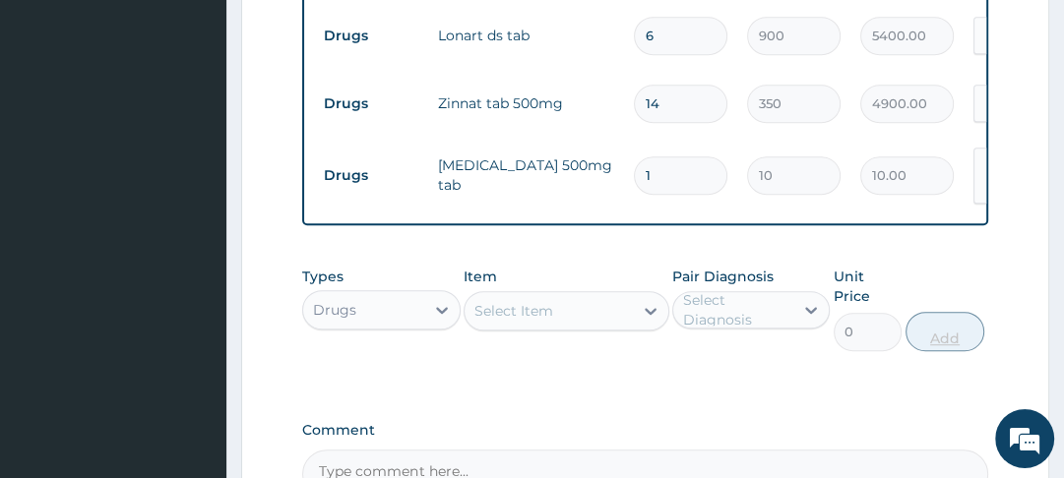
type input "18"
type input "180.00"
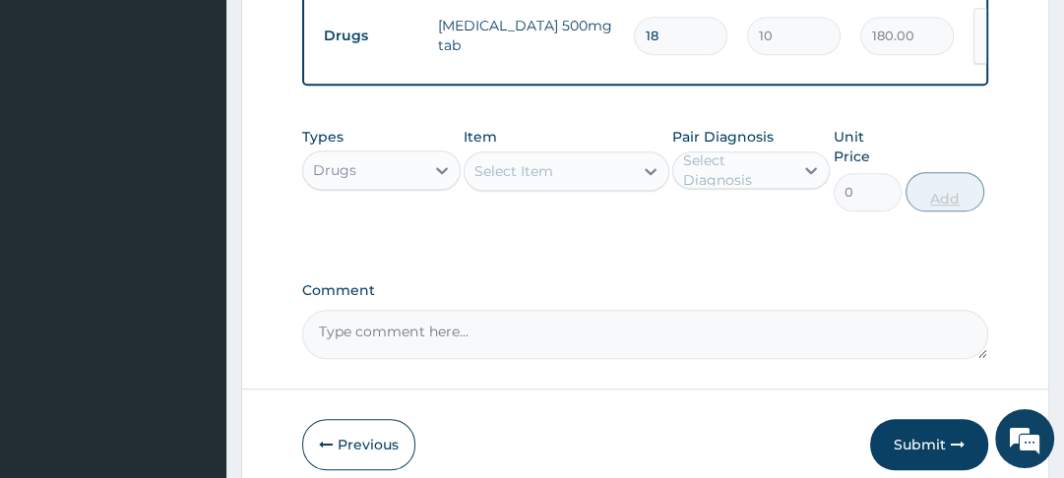
scroll to position [984, 0]
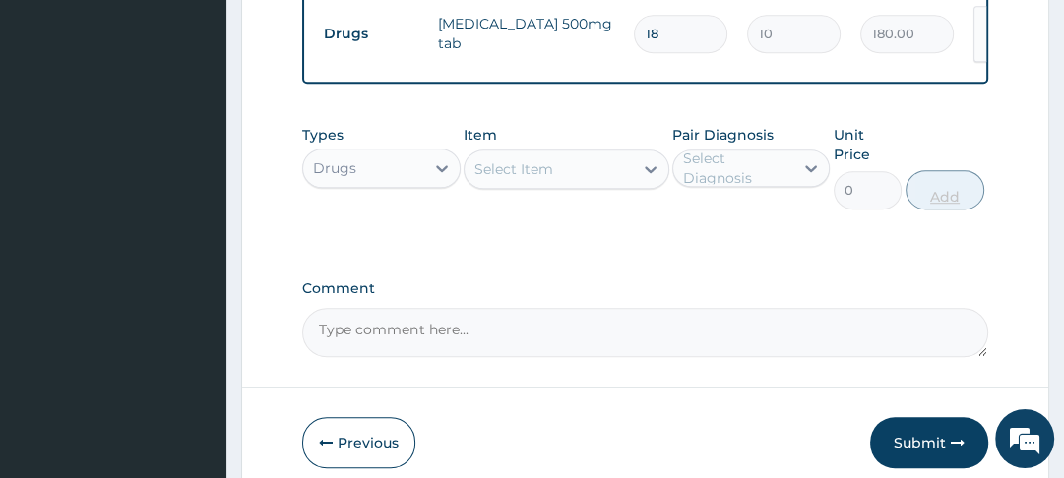
type input "18"
type input "IB"
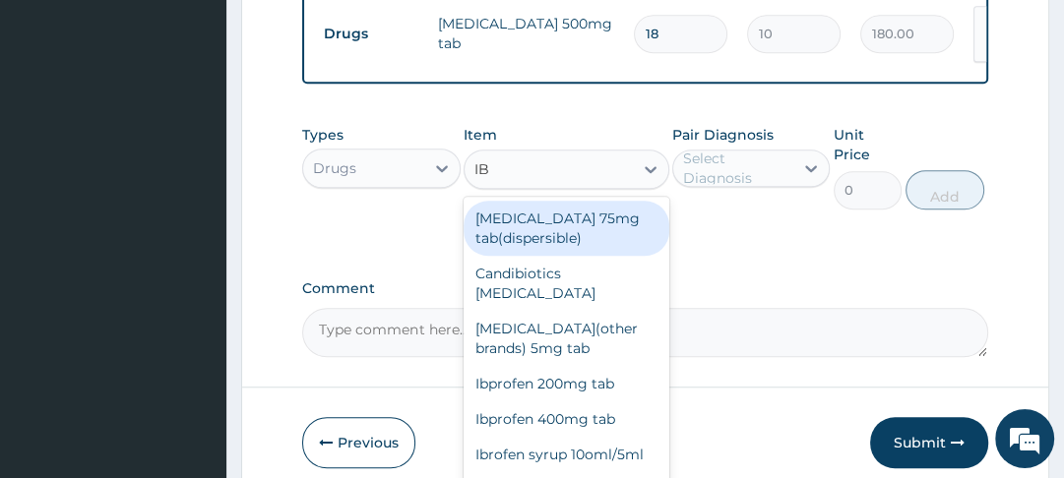
click at [597, 409] on div "Ibprofen 400mg tab" at bounding box center [567, 419] width 206 height 35
type input "20"
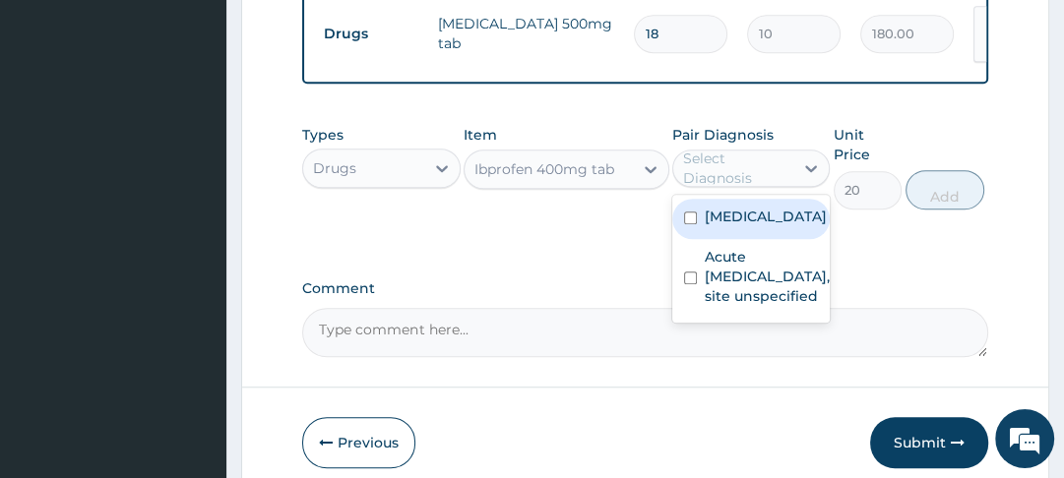
click at [693, 284] on input "checkbox" at bounding box center [690, 278] width 13 height 13
checkbox input "true"
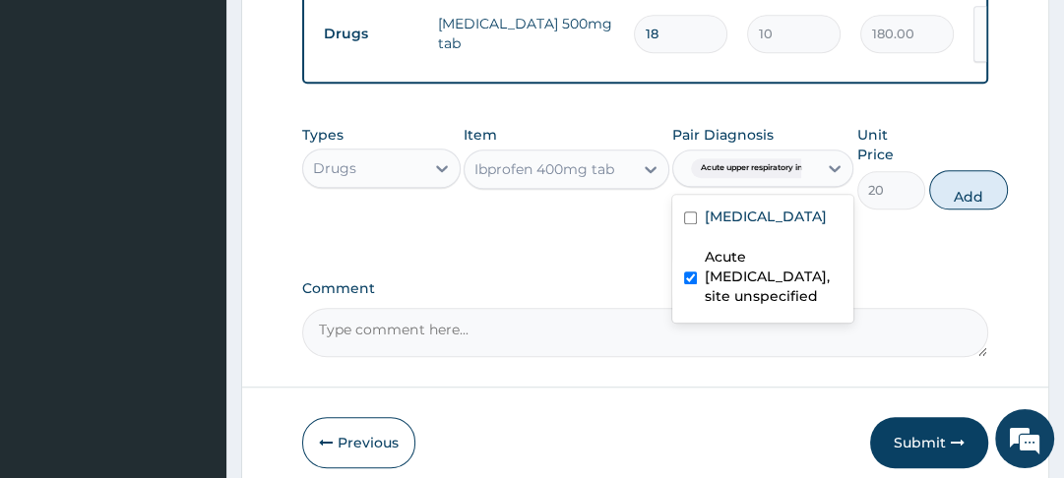
click at [693, 224] on input "checkbox" at bounding box center [690, 218] width 13 height 13
checkbox input "true"
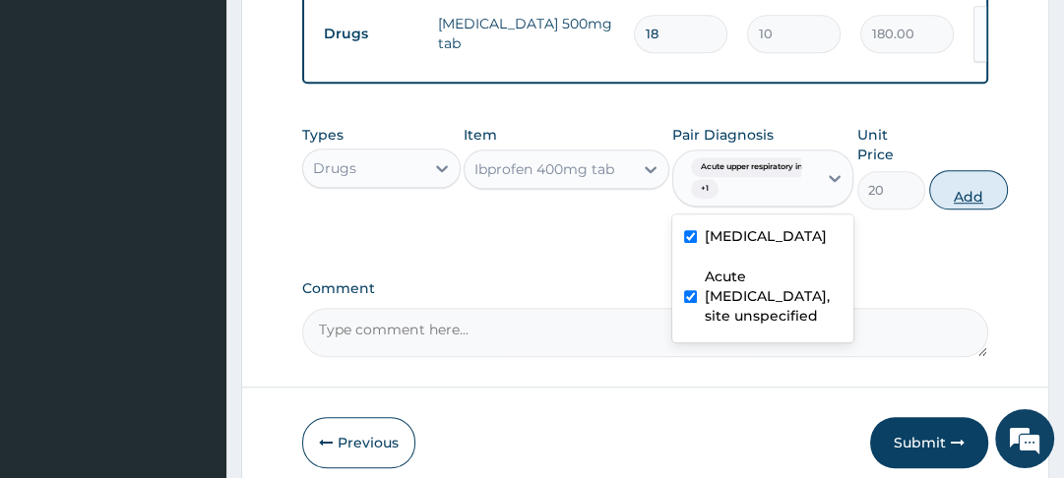
click at [973, 210] on button "Add" at bounding box center [968, 189] width 79 height 39
type input "0"
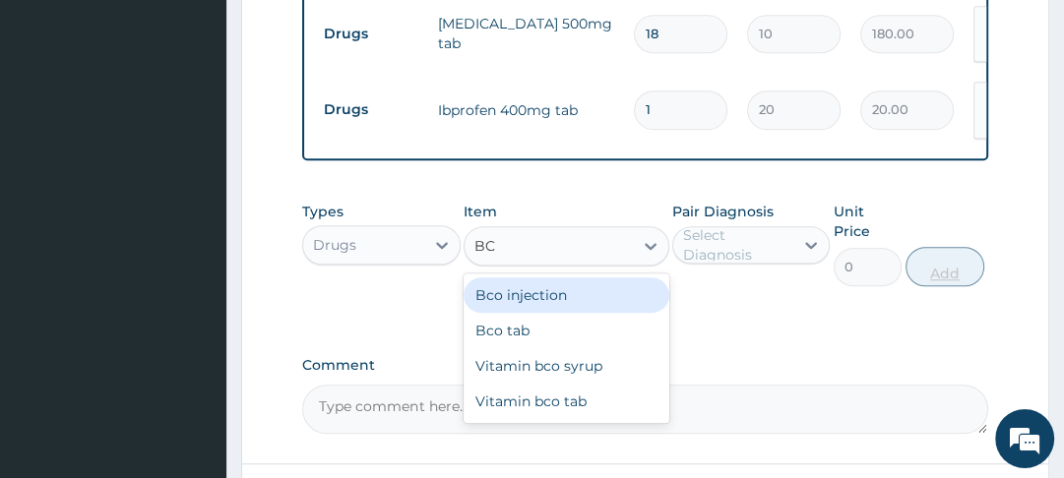
type input "BCO"
click at [516, 346] on div "Bco tab" at bounding box center [567, 330] width 206 height 35
type input "18"
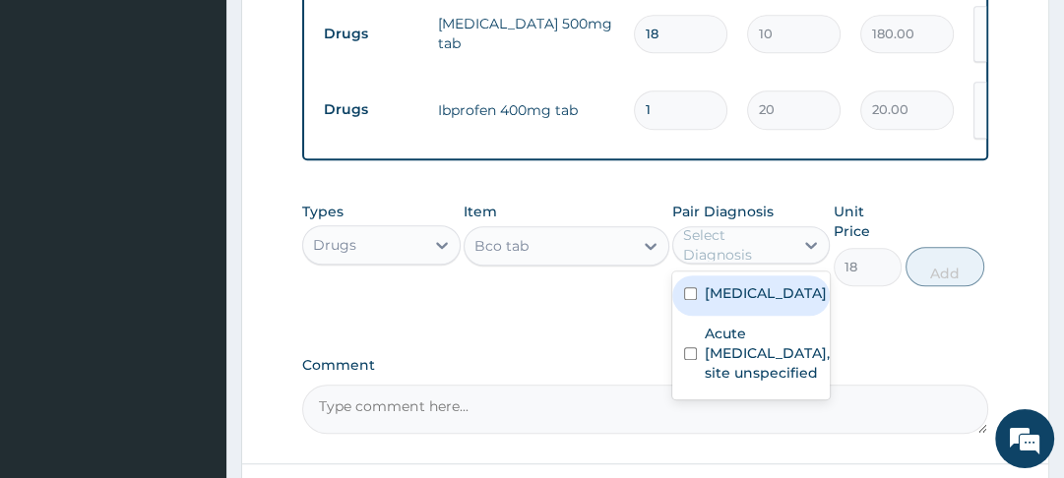
click at [696, 396] on div "Acute [MEDICAL_DATA], site unspecified" at bounding box center [750, 356] width 157 height 80
checkbox input "true"
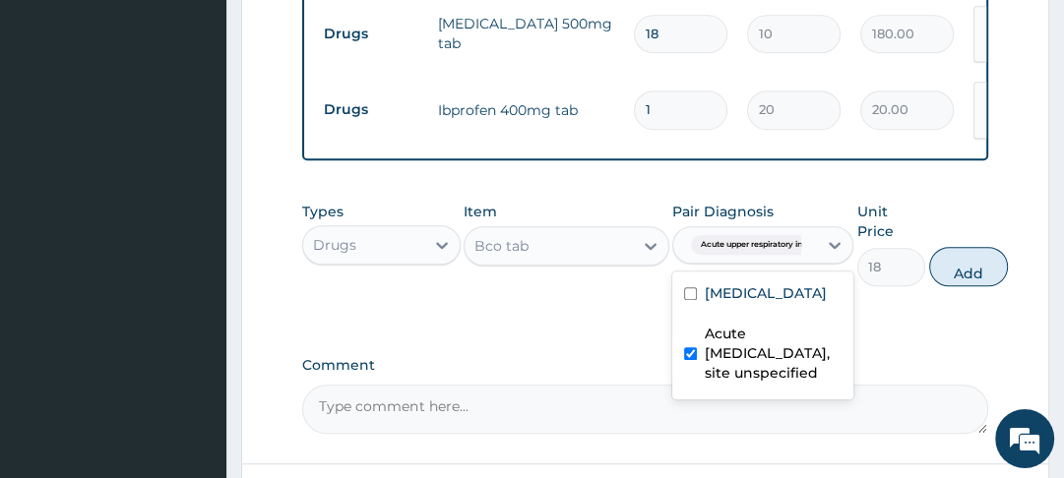
click at [690, 300] on input "checkbox" at bounding box center [690, 293] width 13 height 13
checkbox input "true"
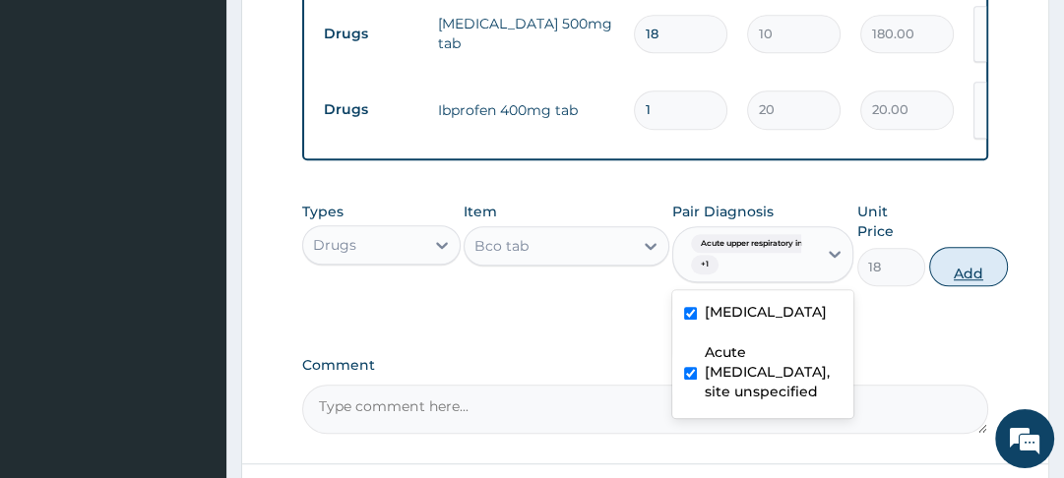
click at [985, 277] on button "Add" at bounding box center [968, 266] width 79 height 39
type input "0"
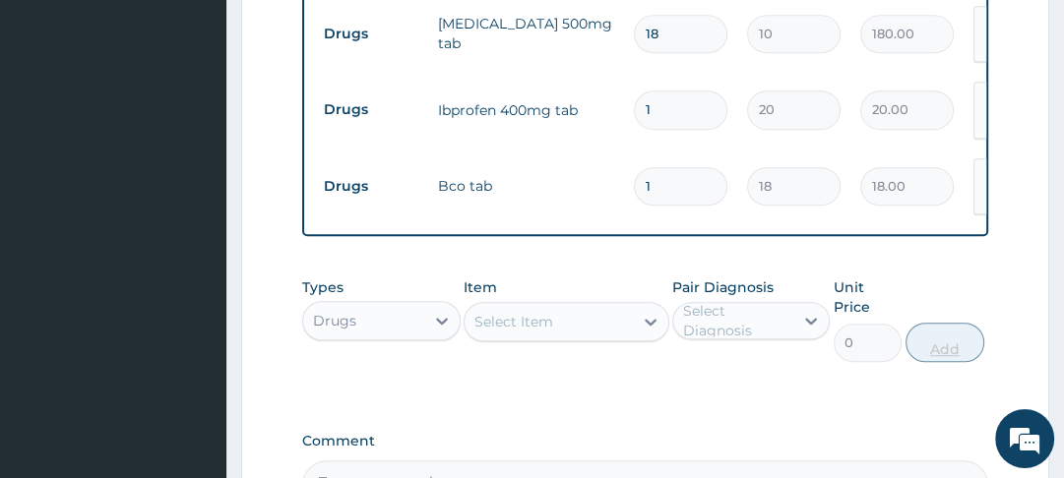
type input "14"
type input "252.00"
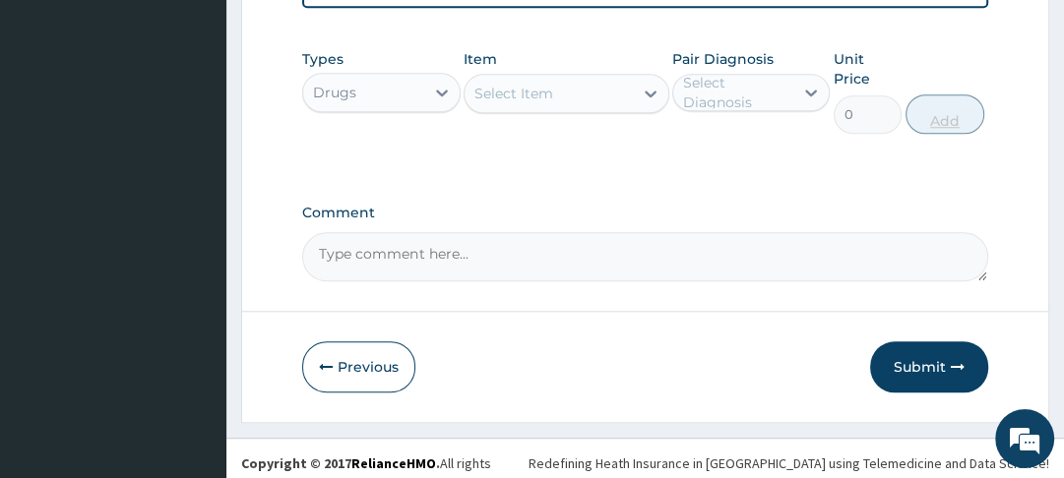
scroll to position [1229, 0]
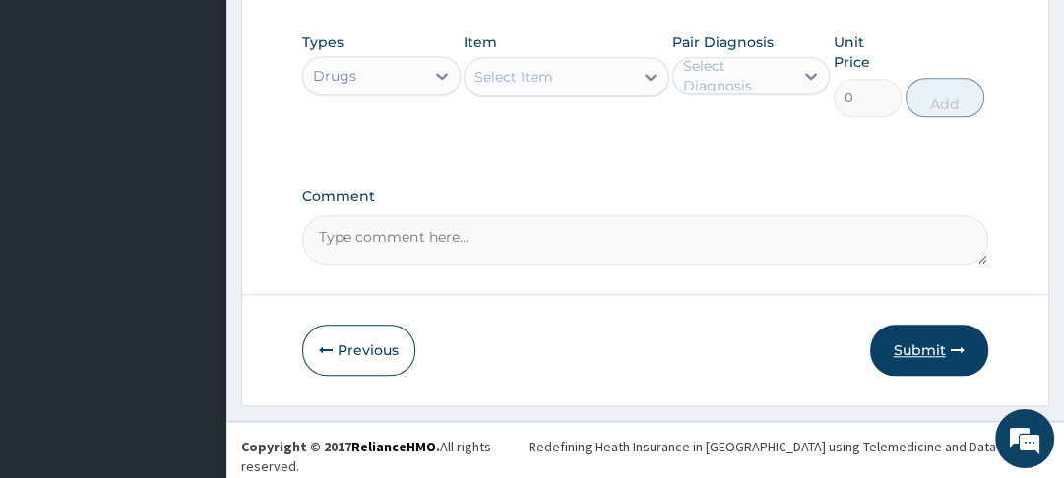
click at [917, 362] on button "Submit" at bounding box center [929, 350] width 118 height 51
